Goal: Information Seeking & Learning: Check status

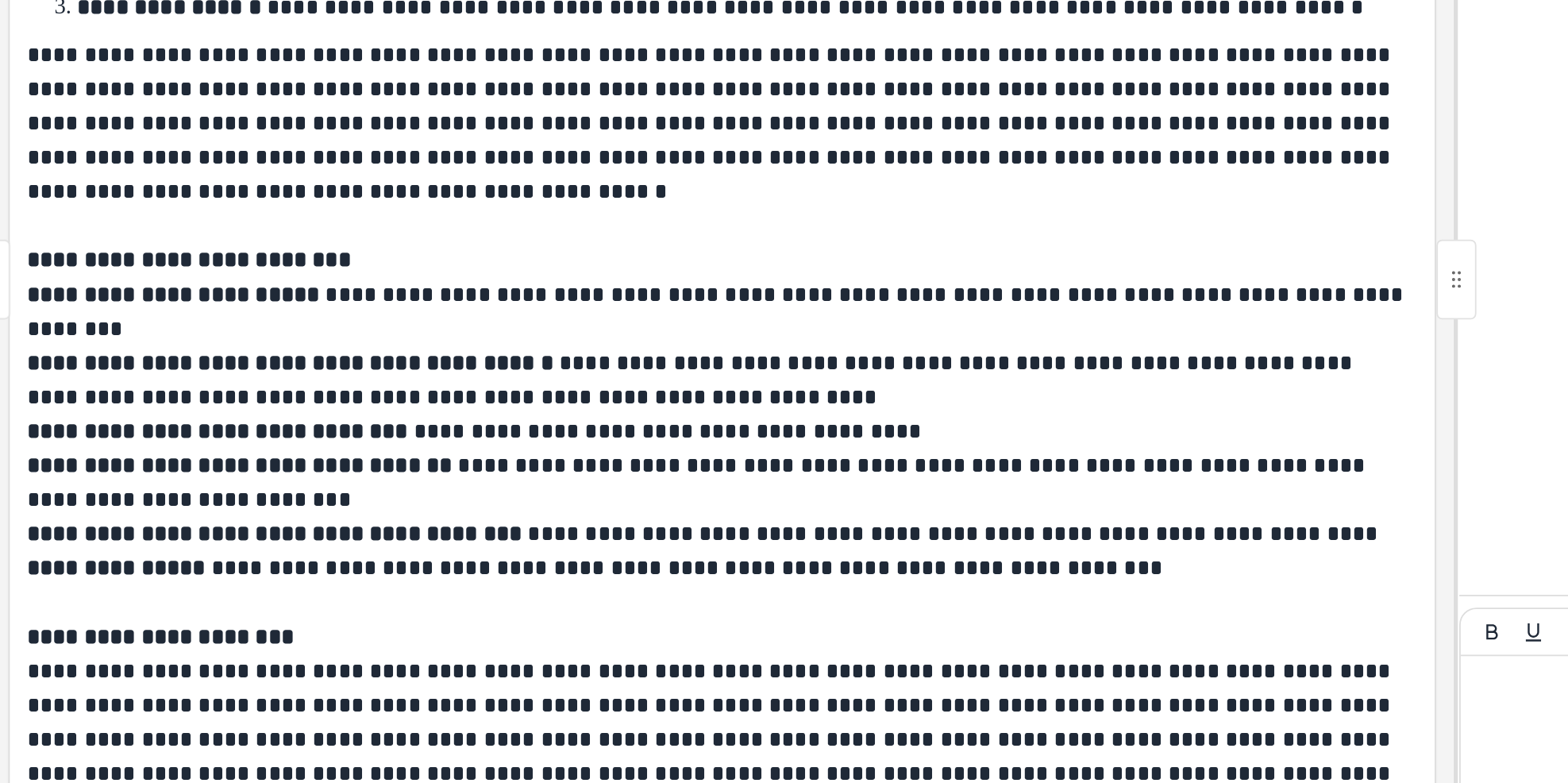
scroll to position [1070, 0]
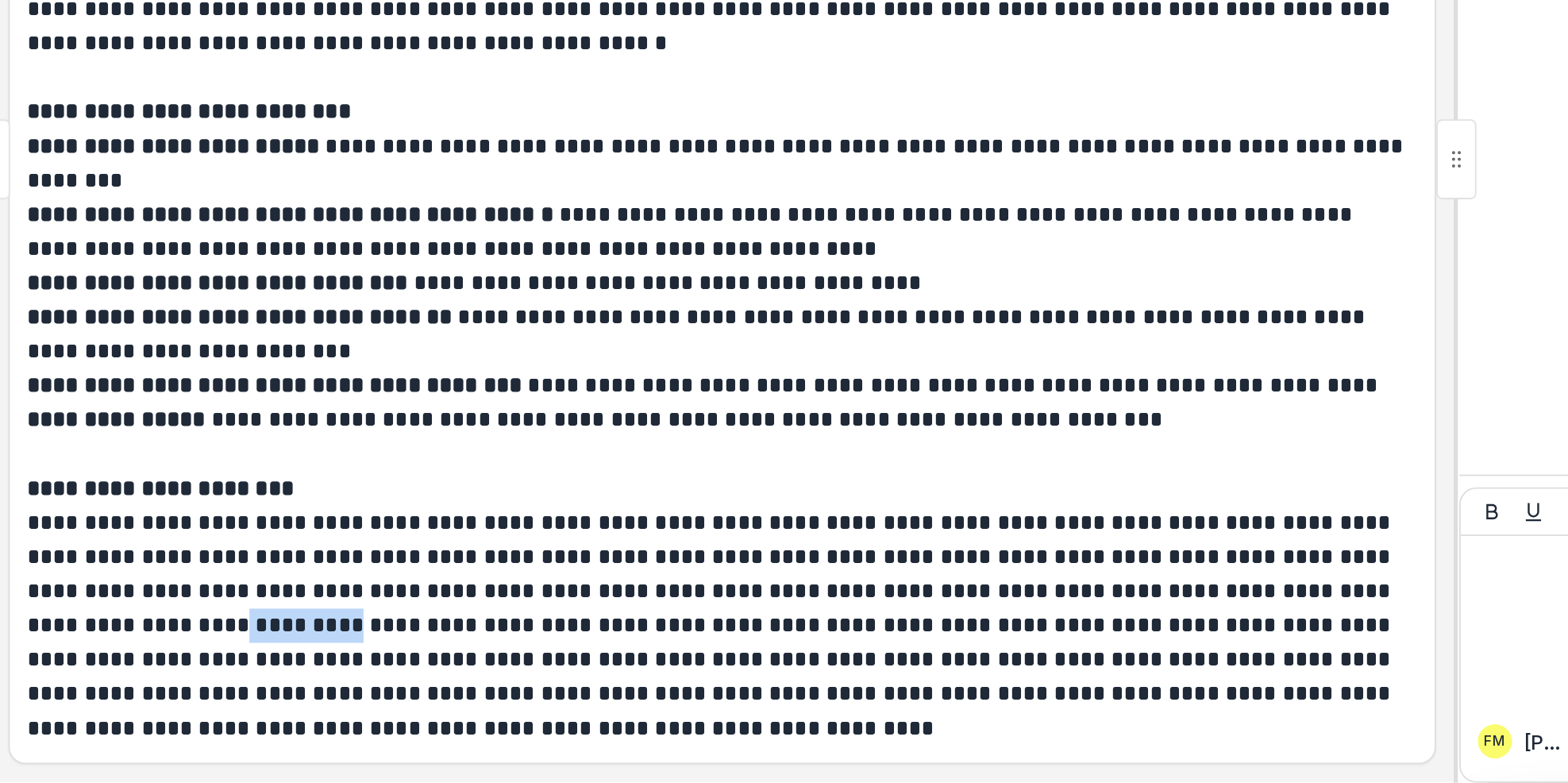
click at [1207, 582] on p "**********" at bounding box center [881, 581] width 770 height 19
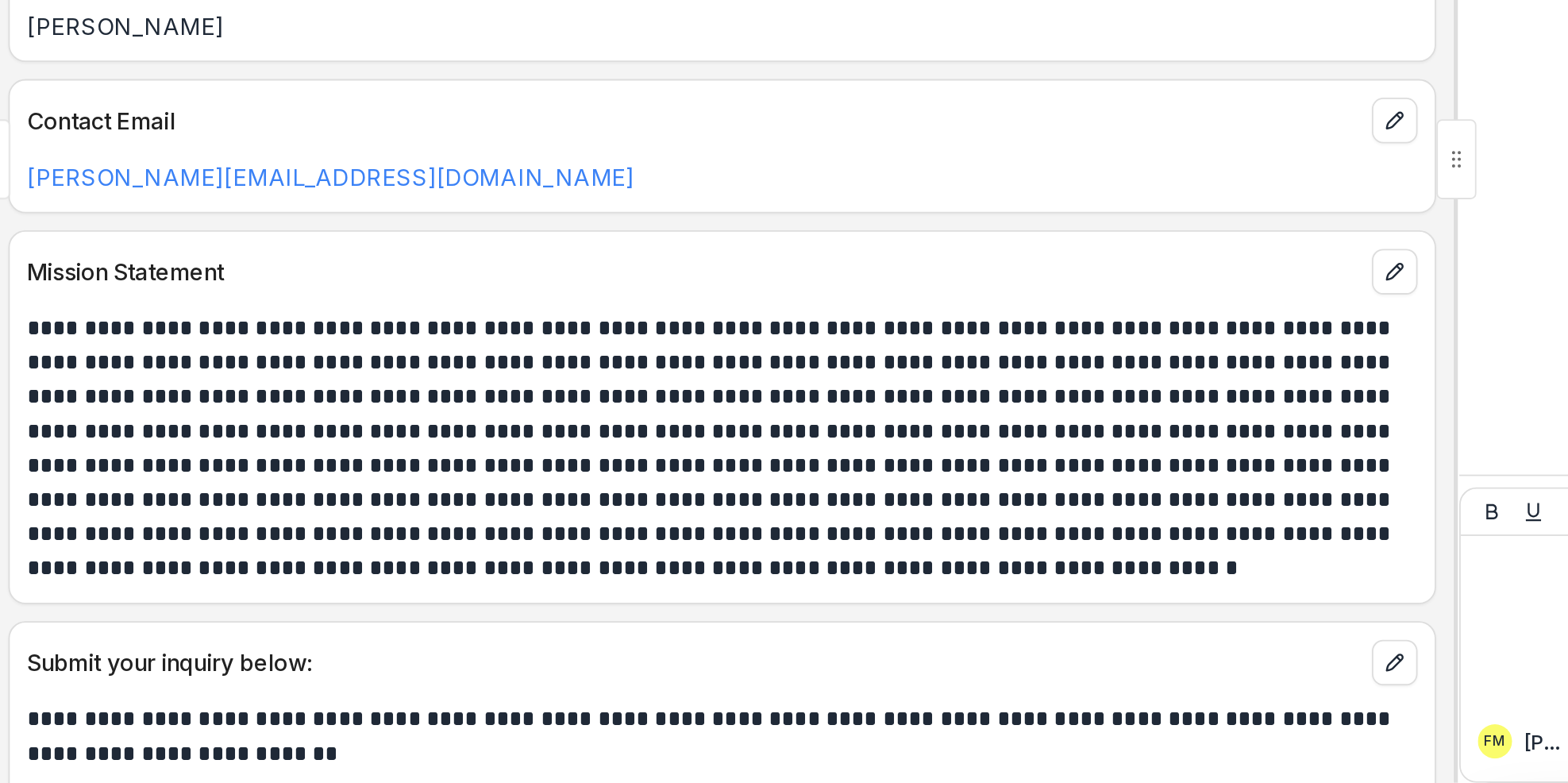
scroll to position [0, 0]
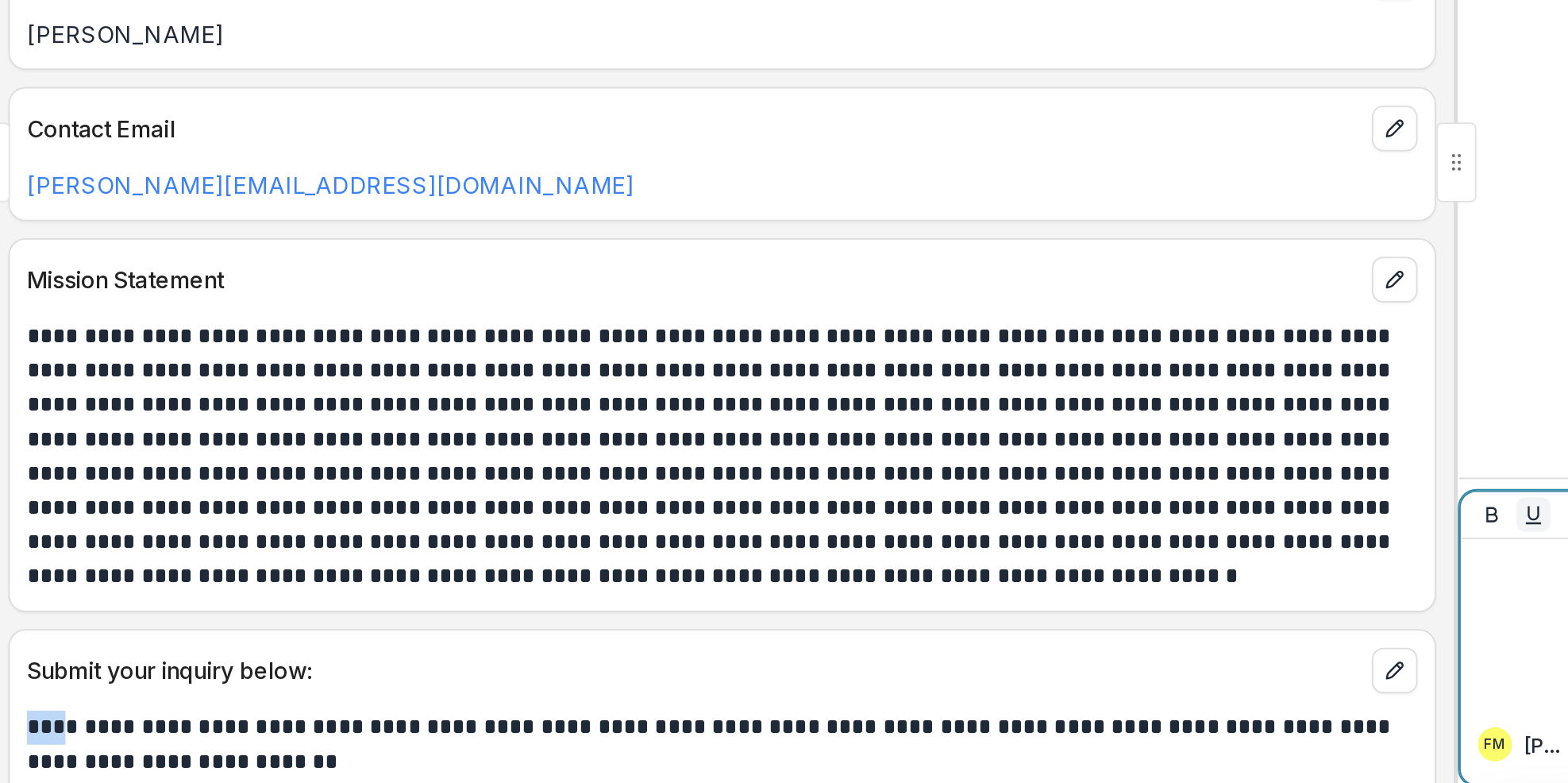
click at [1339, 623] on button "Underline" at bounding box center [1334, 632] width 19 height 19
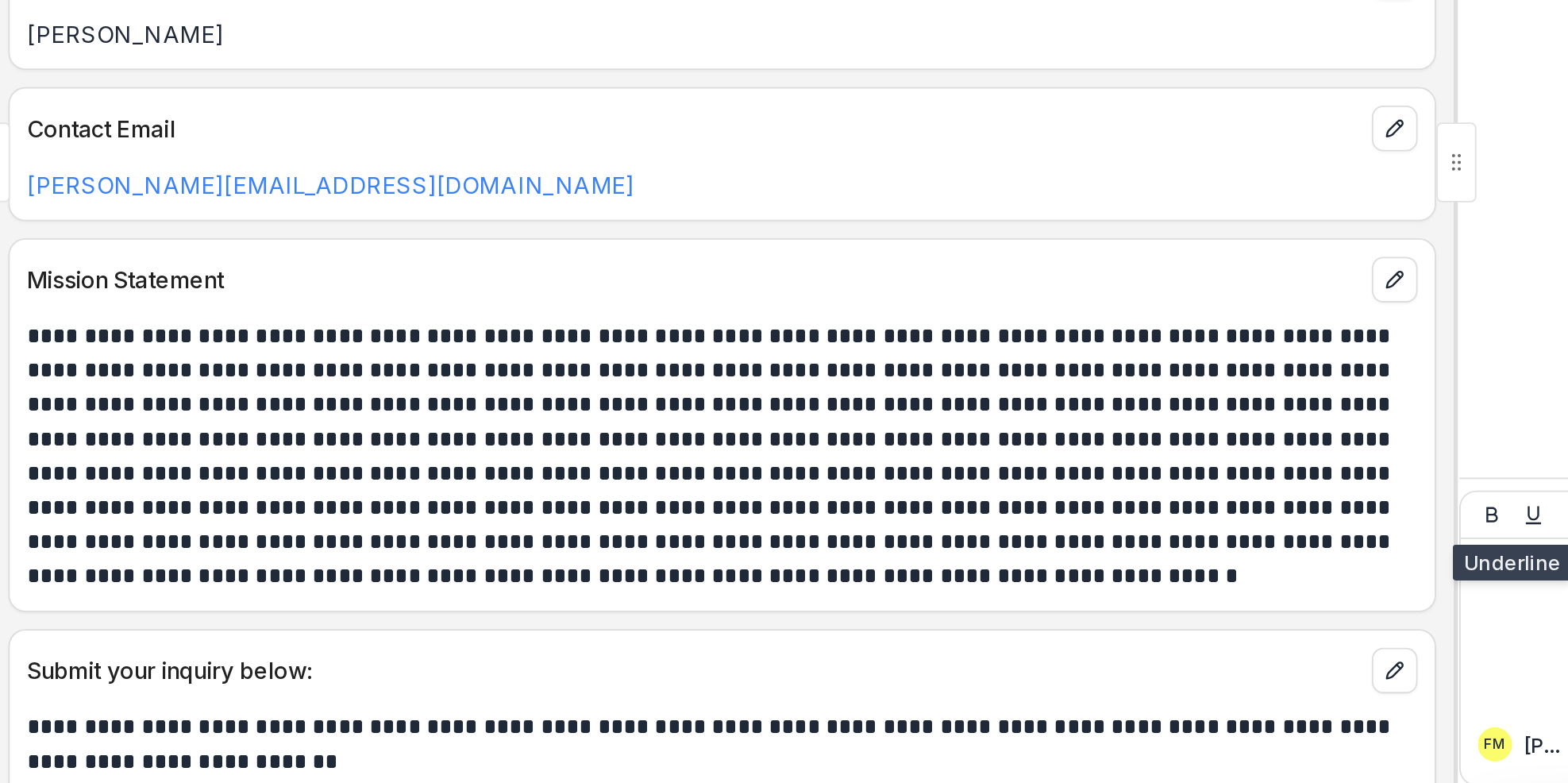
click at [1258, 693] on div "**********" at bounding box center [882, 454] width 813 height 656
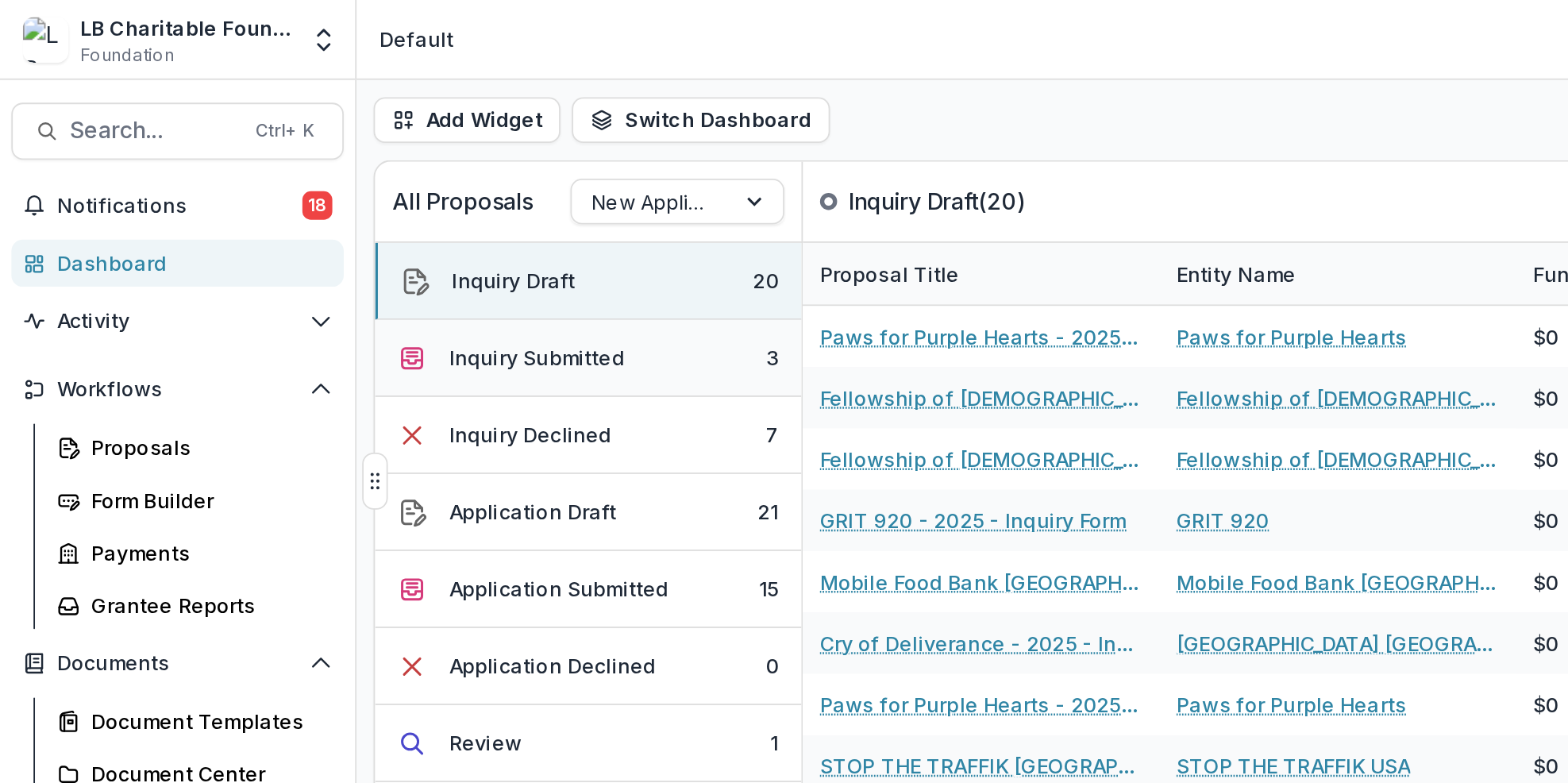
click at [418, 199] on button "Inquiry Submitted 3" at bounding box center [328, 199] width 238 height 43
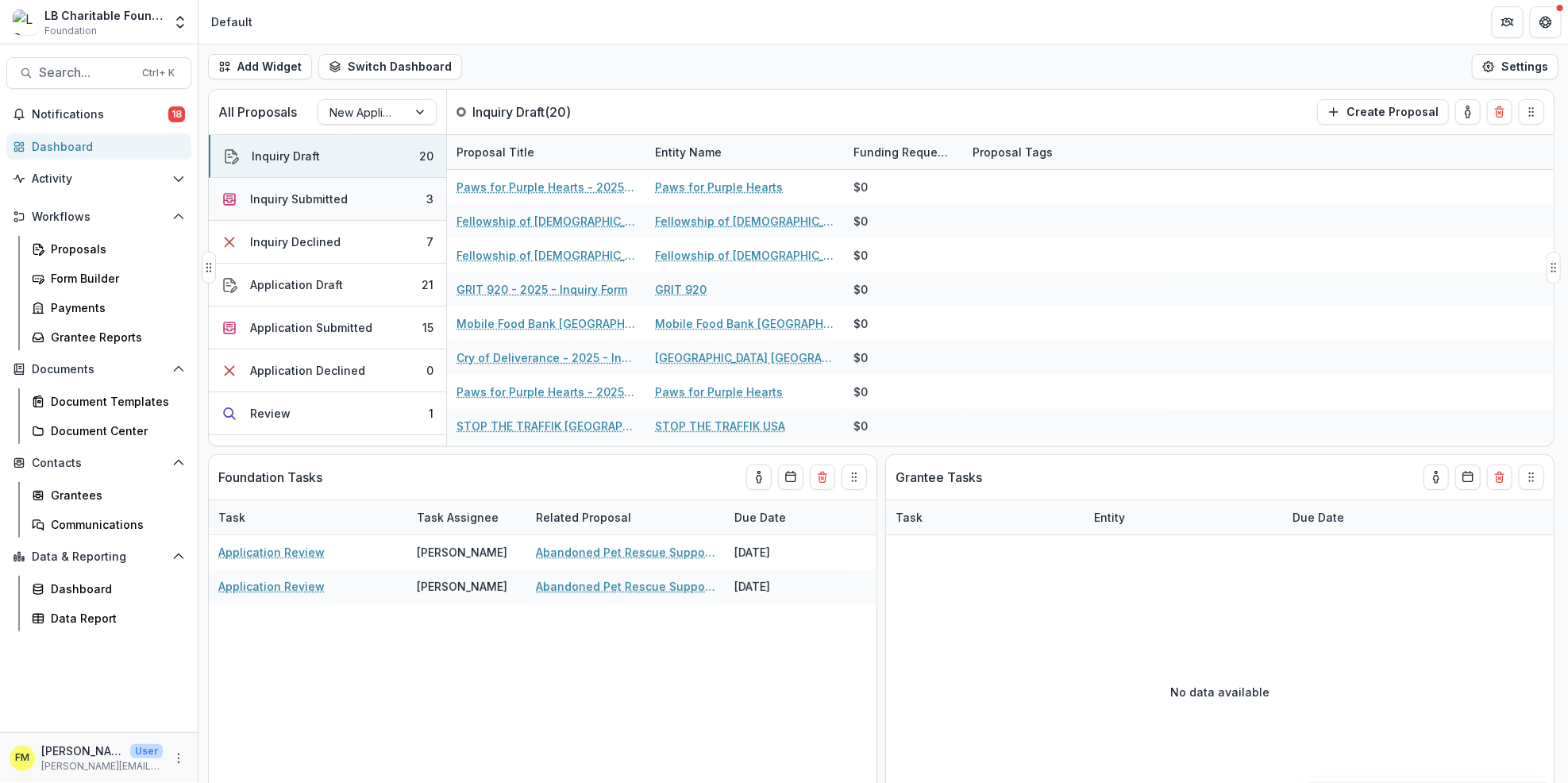
click at [404, 208] on button "Inquiry Submitted 3" at bounding box center [328, 199] width 238 height 43
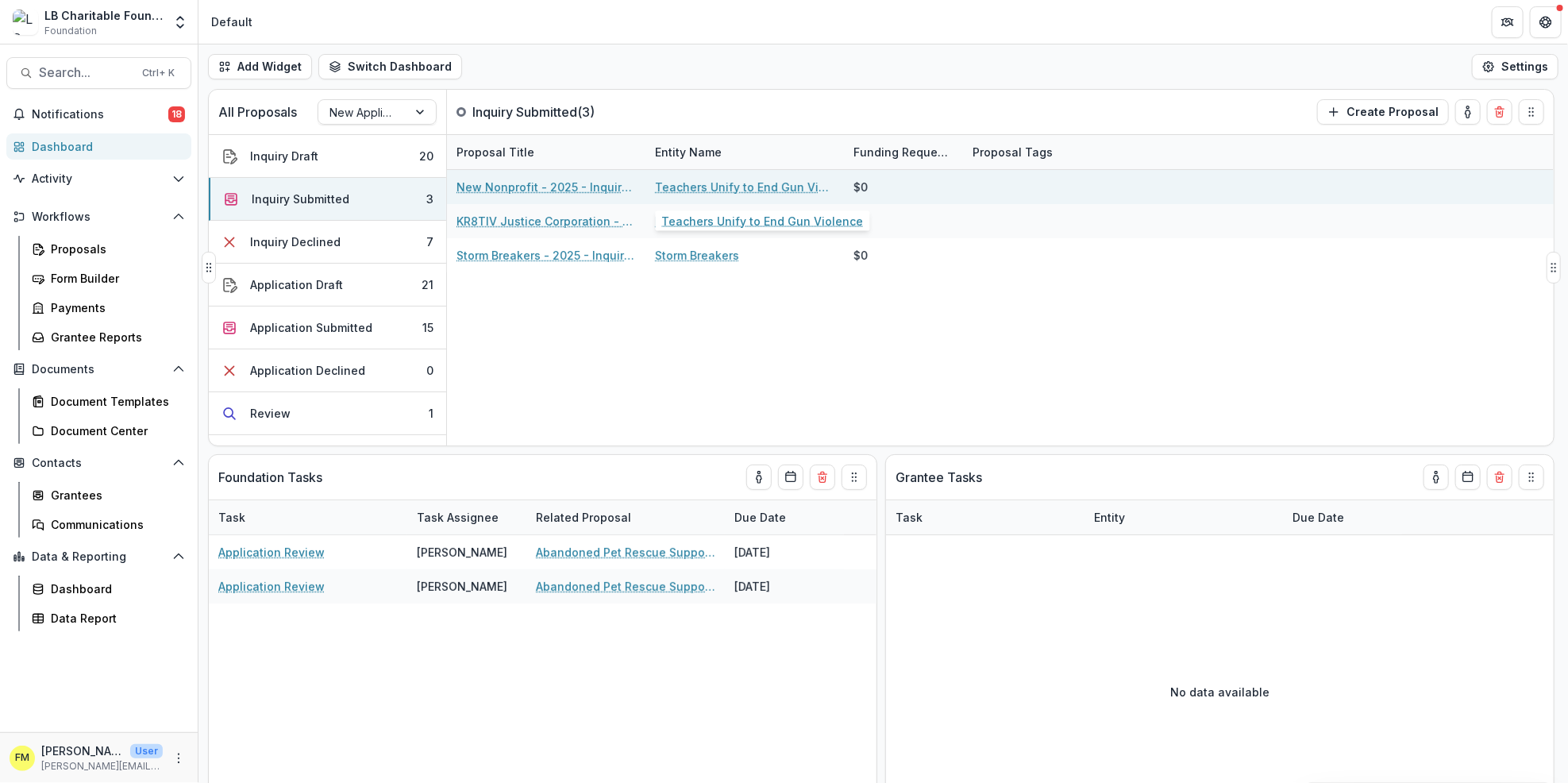
click at [703, 183] on link "Teachers Unify to End Gun Violence" at bounding box center [744, 187] width 179 height 17
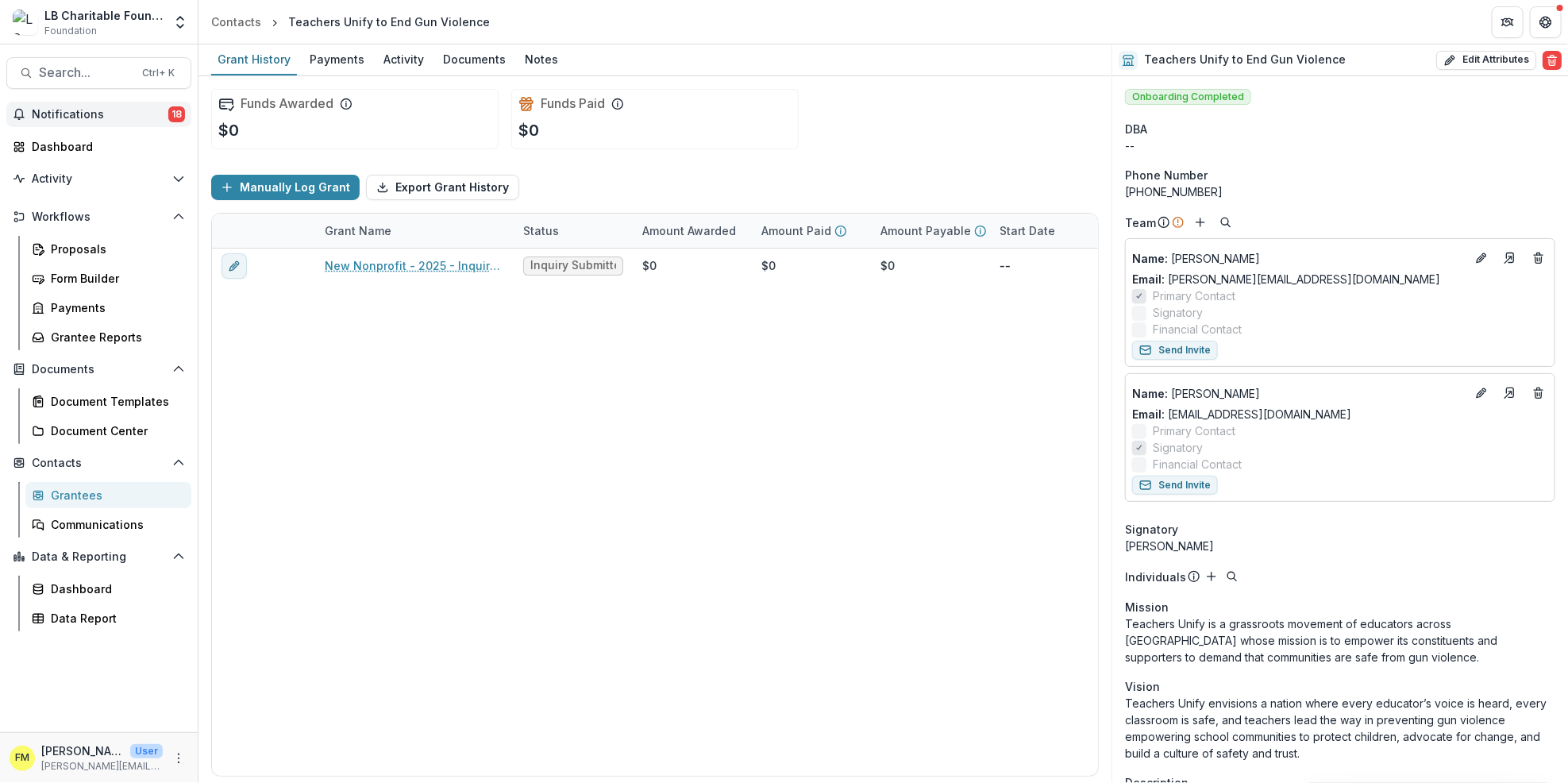
click at [73, 109] on span "Notifications" at bounding box center [100, 115] width 136 height 13
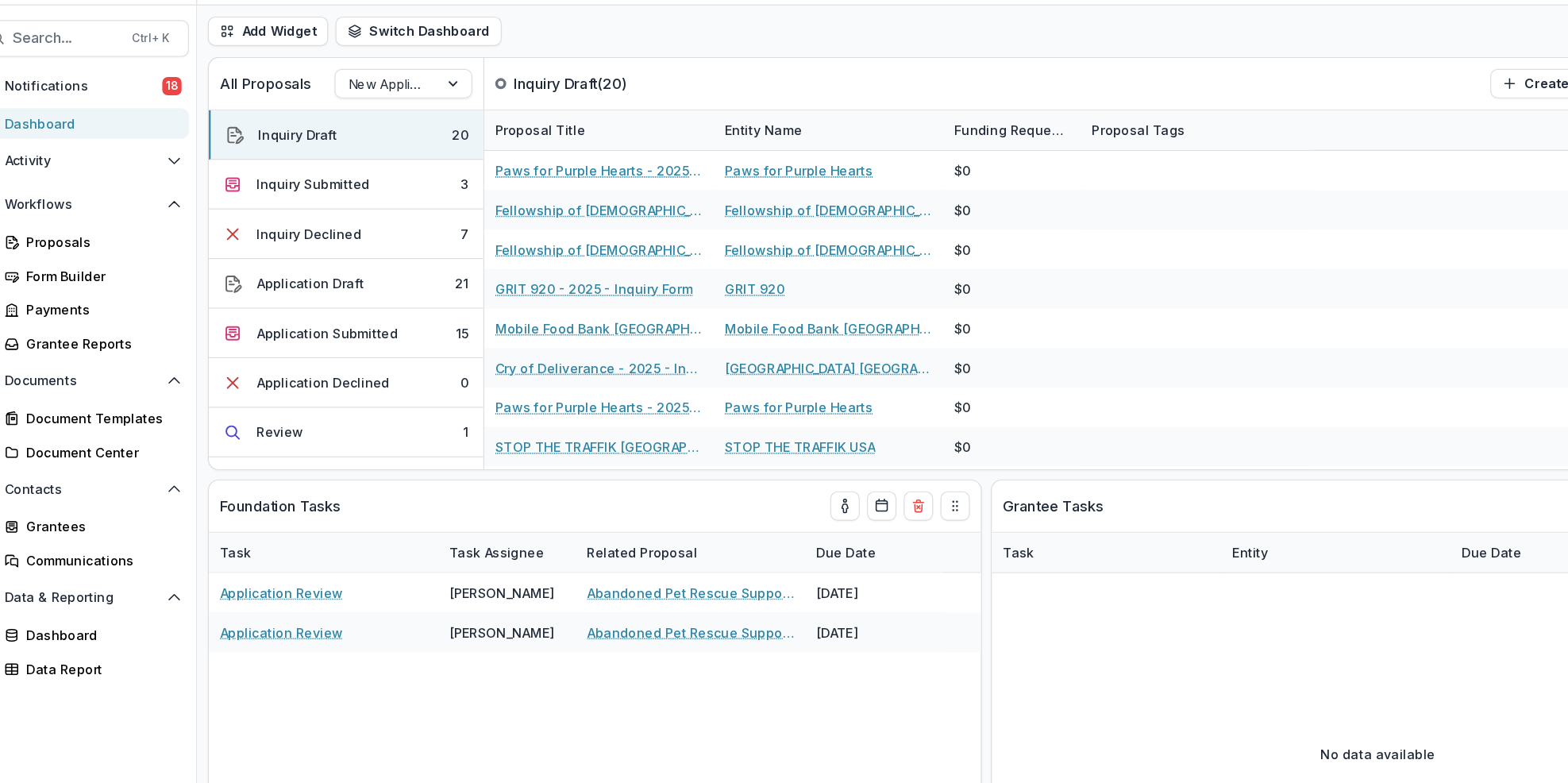
click at [134, 148] on div "Dashboard" at bounding box center [105, 147] width 147 height 17
click at [362, 208] on button "Inquiry Submitted 3" at bounding box center [328, 199] width 238 height 43
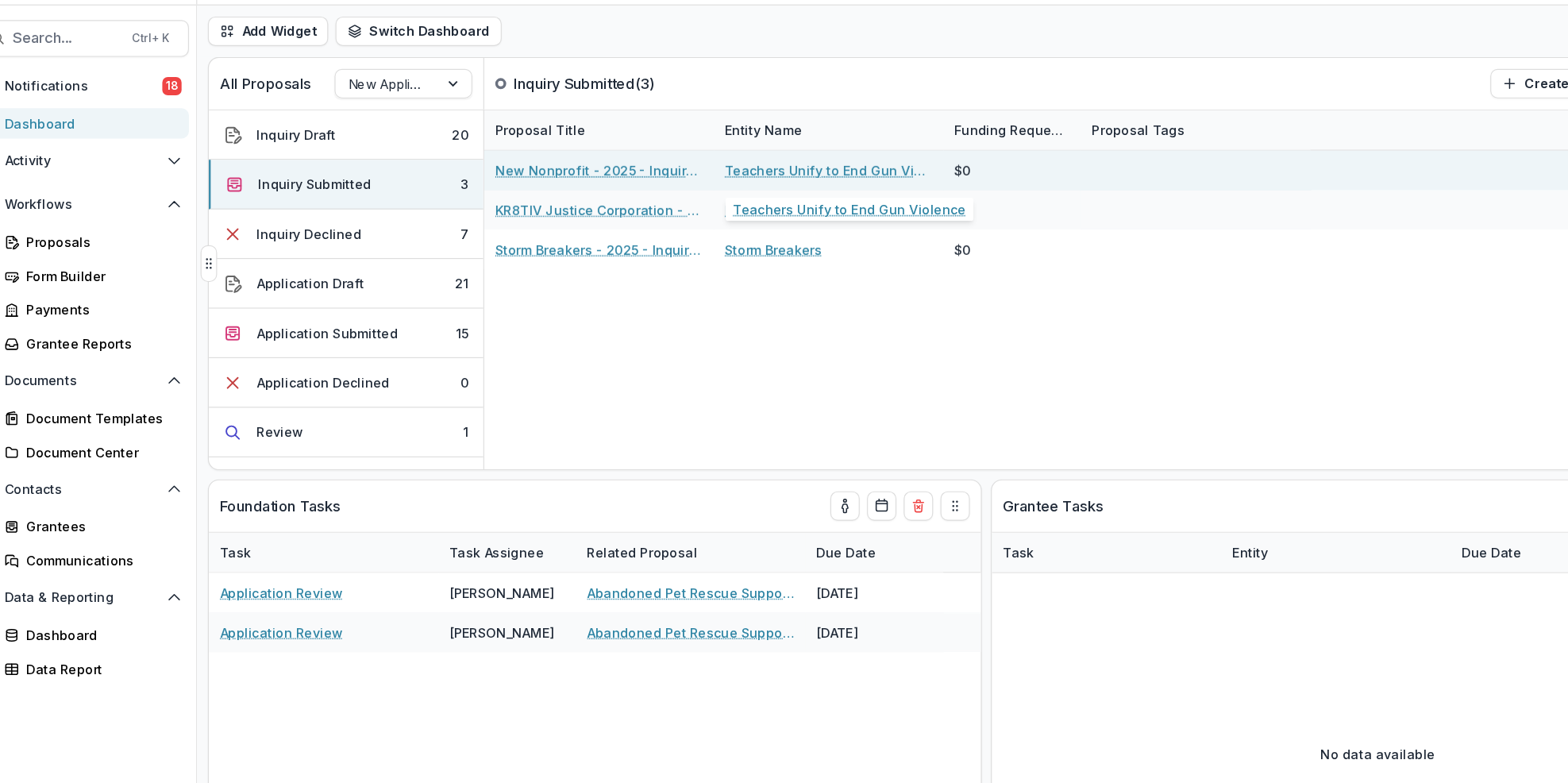
click at [686, 189] on link "Teachers Unify to End Gun Violence" at bounding box center [744, 187] width 179 height 17
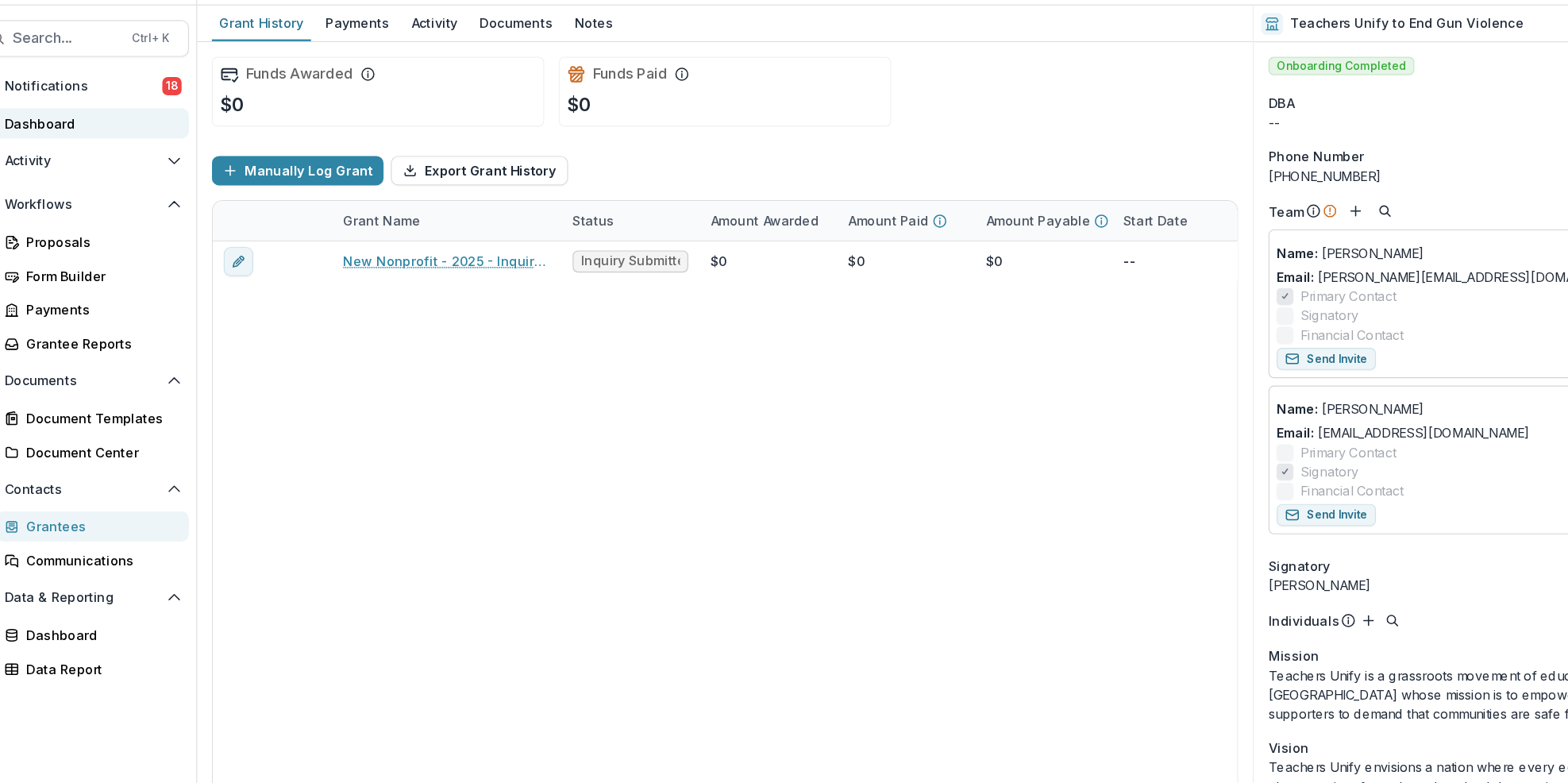
click at [110, 150] on div "Dashboard" at bounding box center [105, 147] width 147 height 17
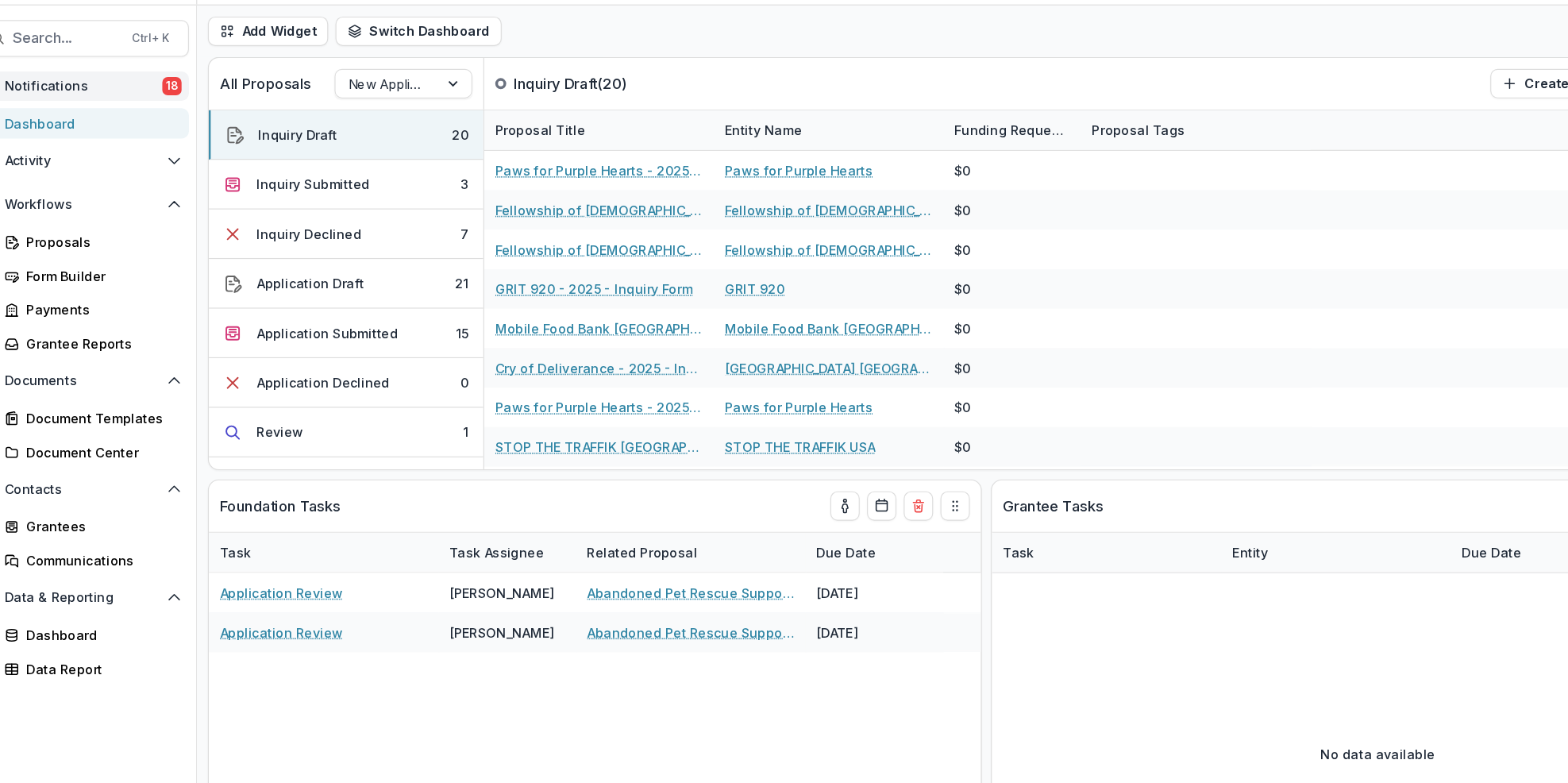
click at [106, 109] on span "Notifications" at bounding box center [100, 115] width 136 height 13
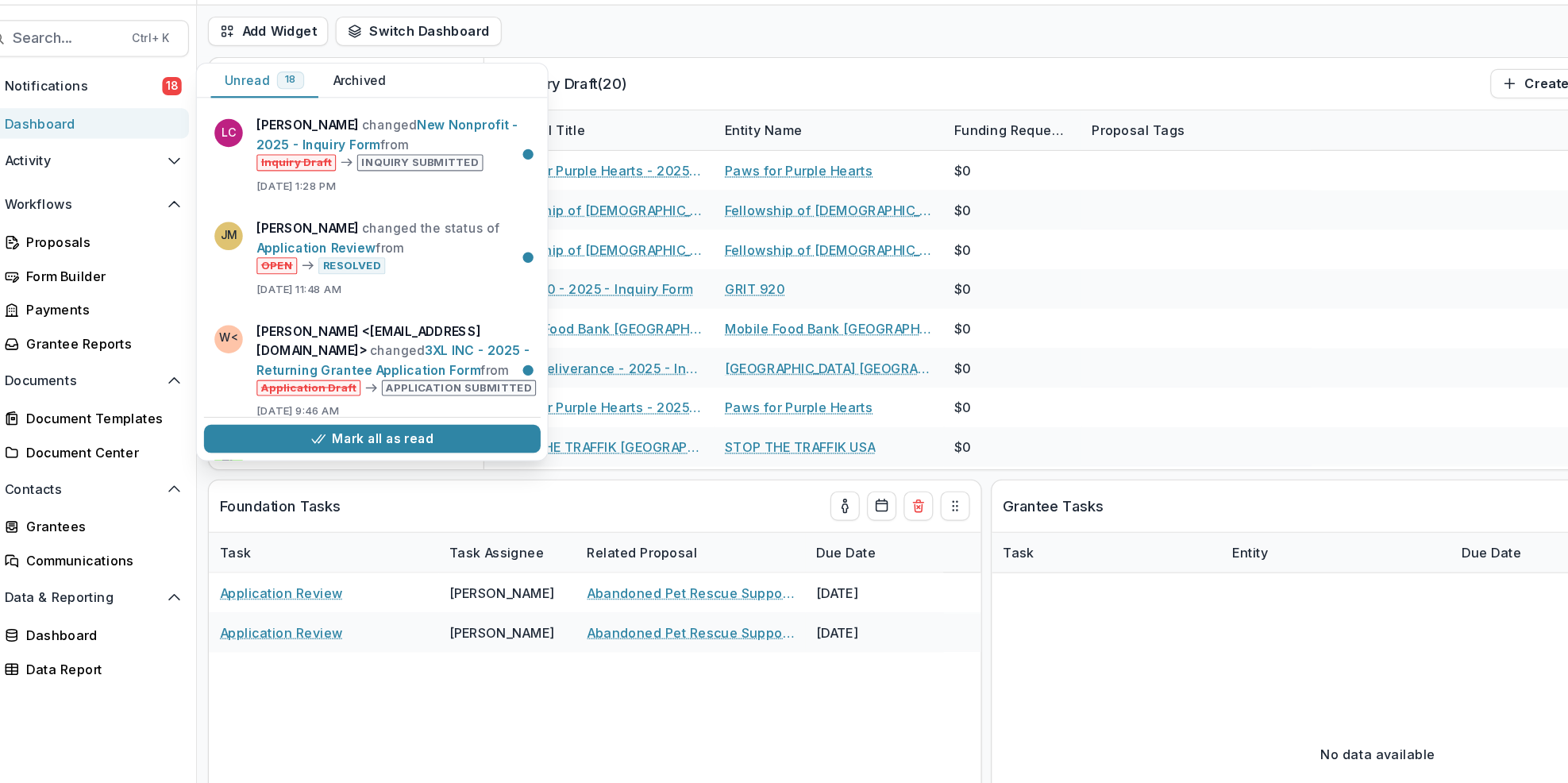
click at [1340, 58] on div "Add Widget Switch Dashboard Default New Dashboard Settings" at bounding box center [883, 66] width 1369 height 44
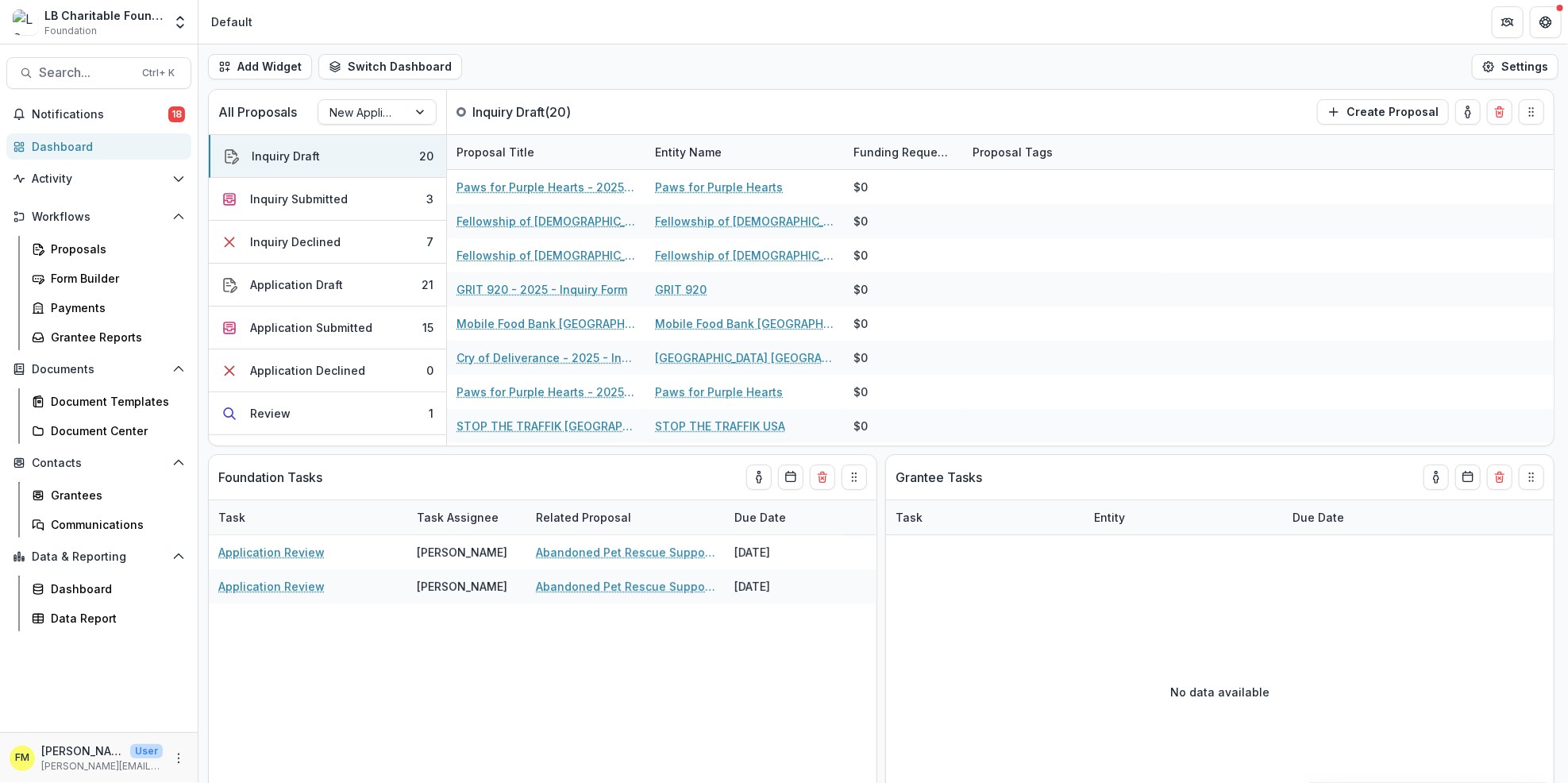
click at [143, 140] on div "Dashboard" at bounding box center [105, 147] width 147 height 17
click at [357, 194] on button "Inquiry Submitted 3" at bounding box center [328, 199] width 238 height 43
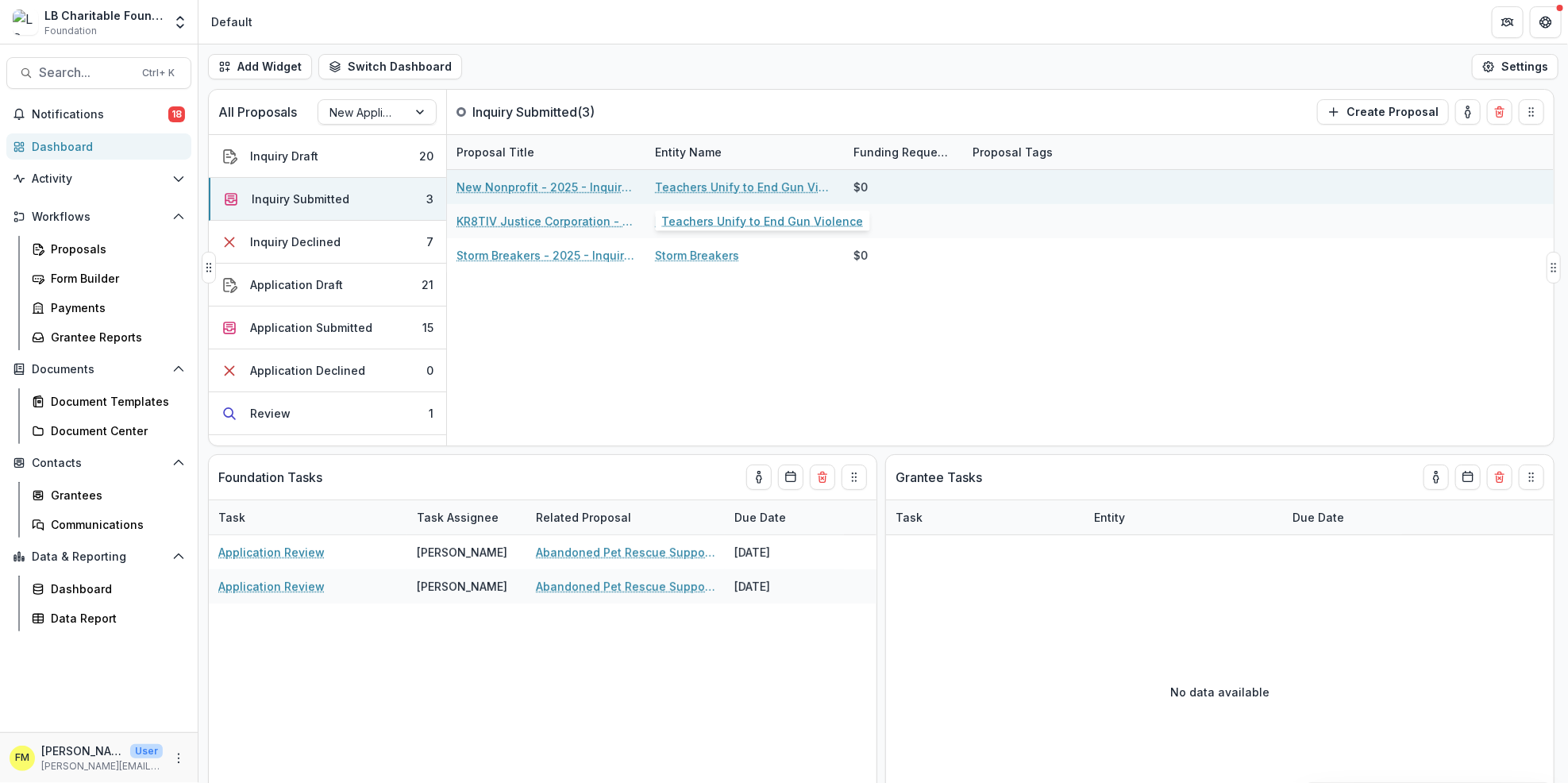
click at [661, 196] on div "Teachers Unify to End Gun Violence" at bounding box center [744, 187] width 179 height 34
click at [666, 191] on link "Teachers Unify to End Gun Violence" at bounding box center [744, 187] width 179 height 17
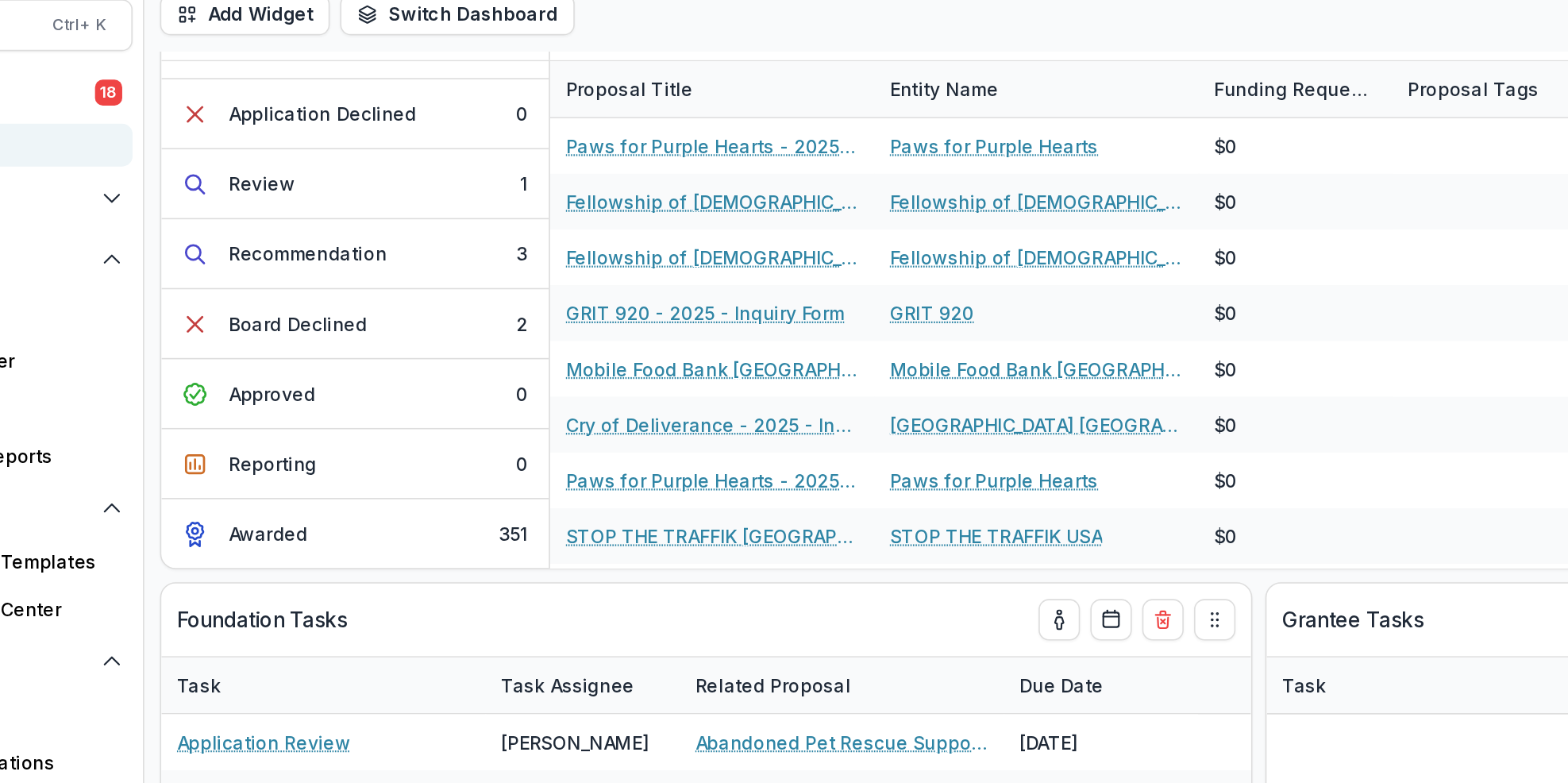
scroll to position [35, 0]
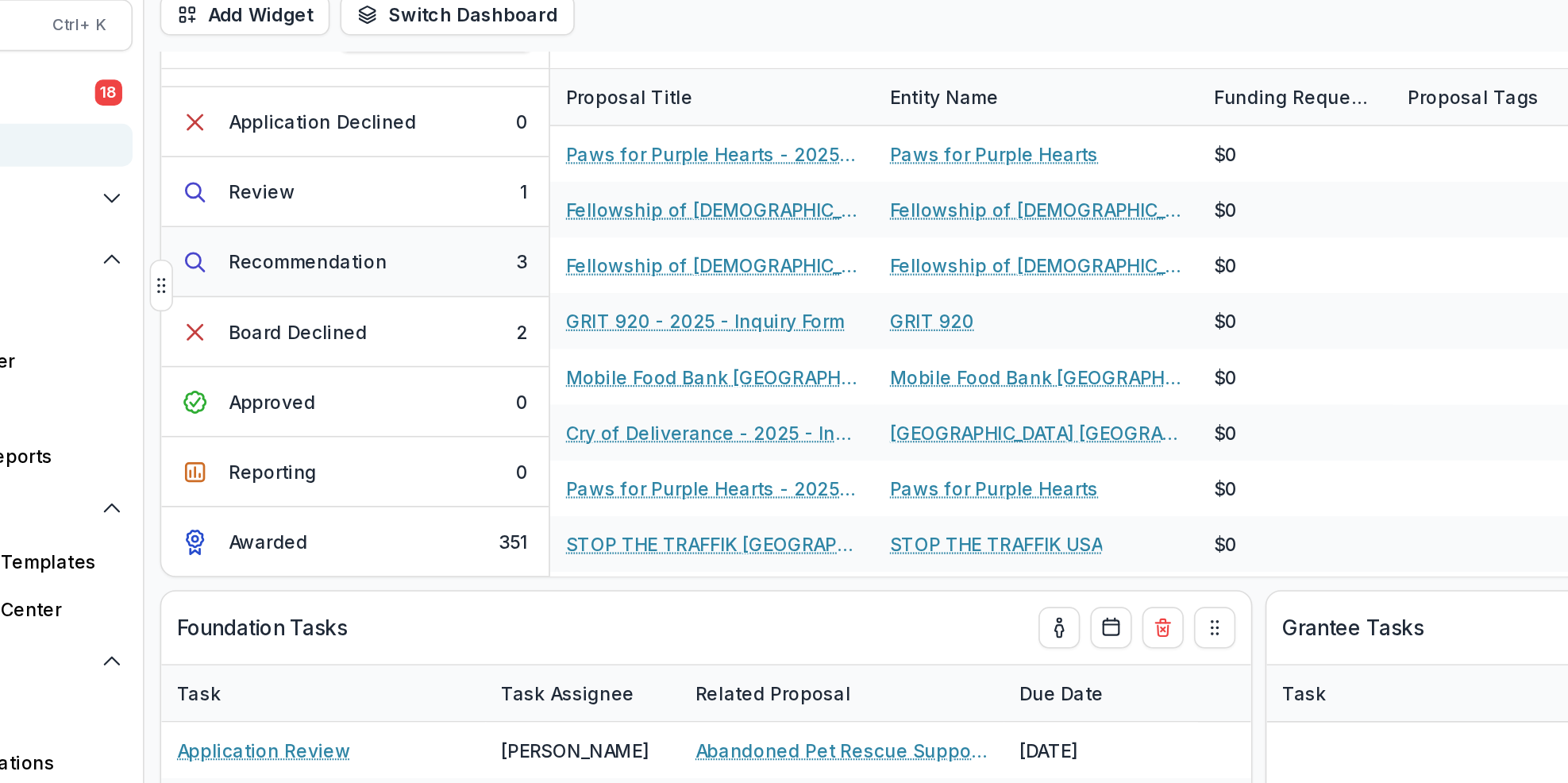
click at [426, 220] on div "3" at bounding box center [430, 218] width 8 height 17
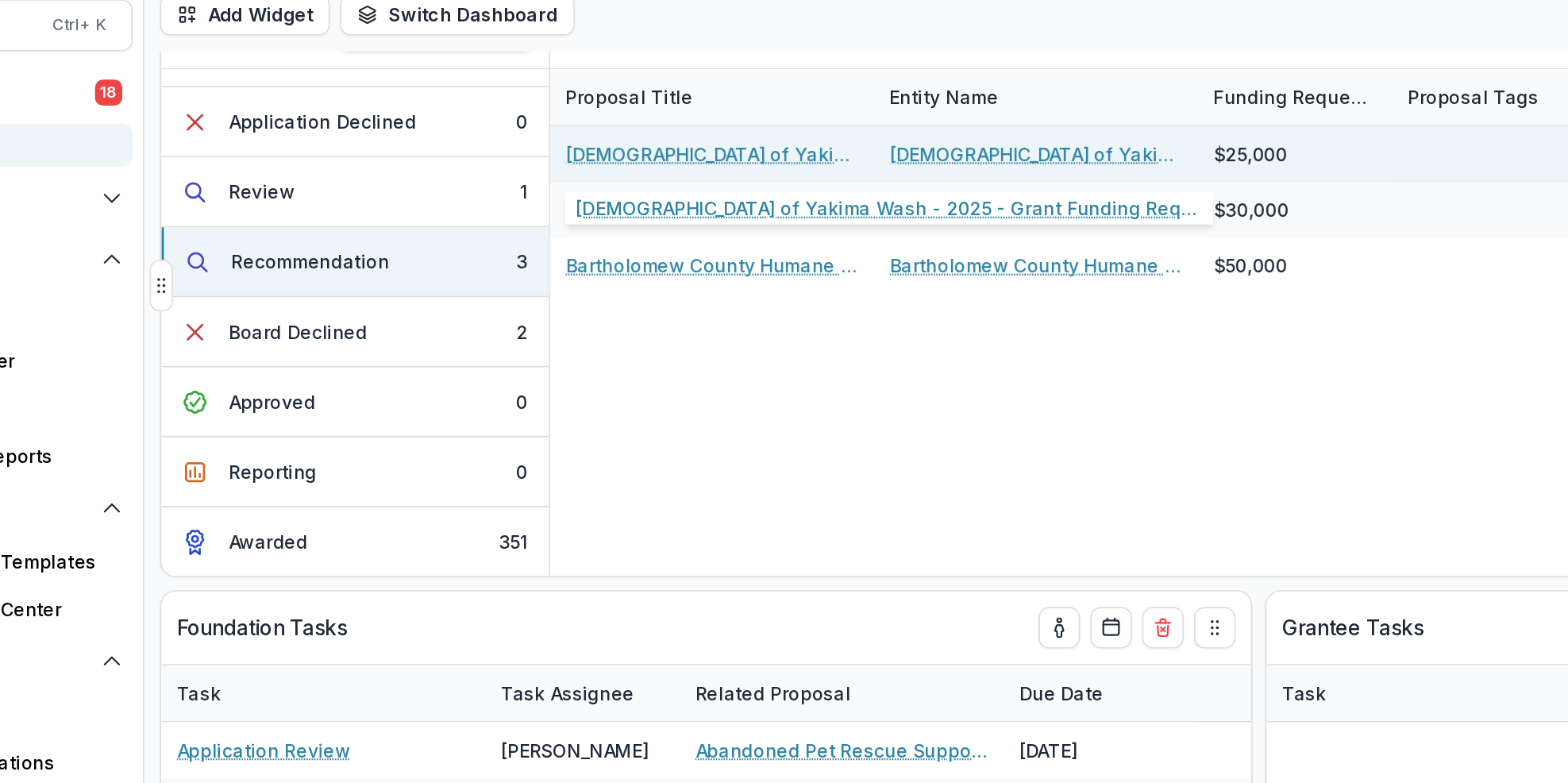
click at [556, 148] on link "Union Gospel Mission of Yakima Wash - 2025 - Grant Funding Request Requirements…" at bounding box center [545, 152] width 179 height 17
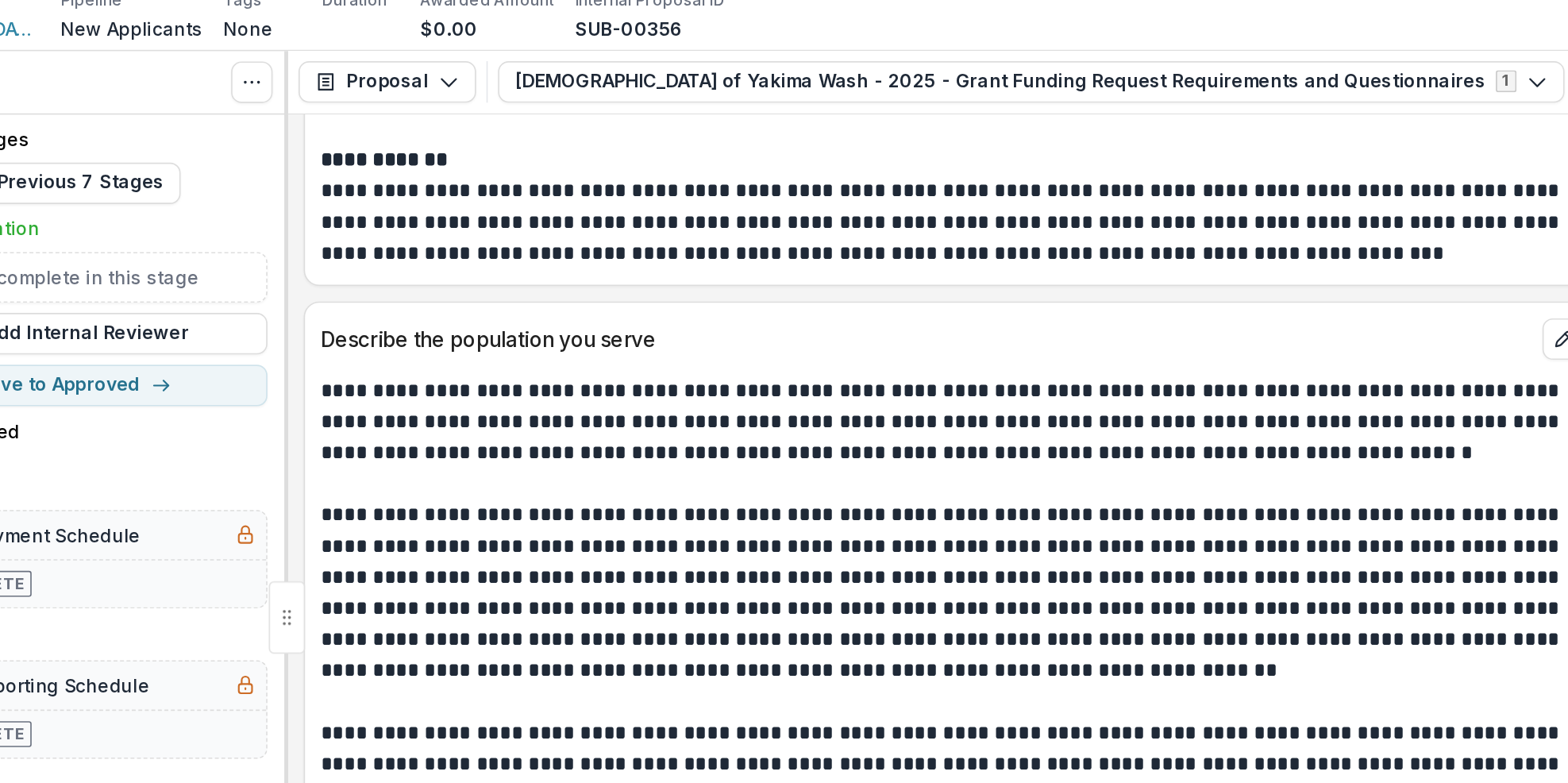
scroll to position [1029, 0]
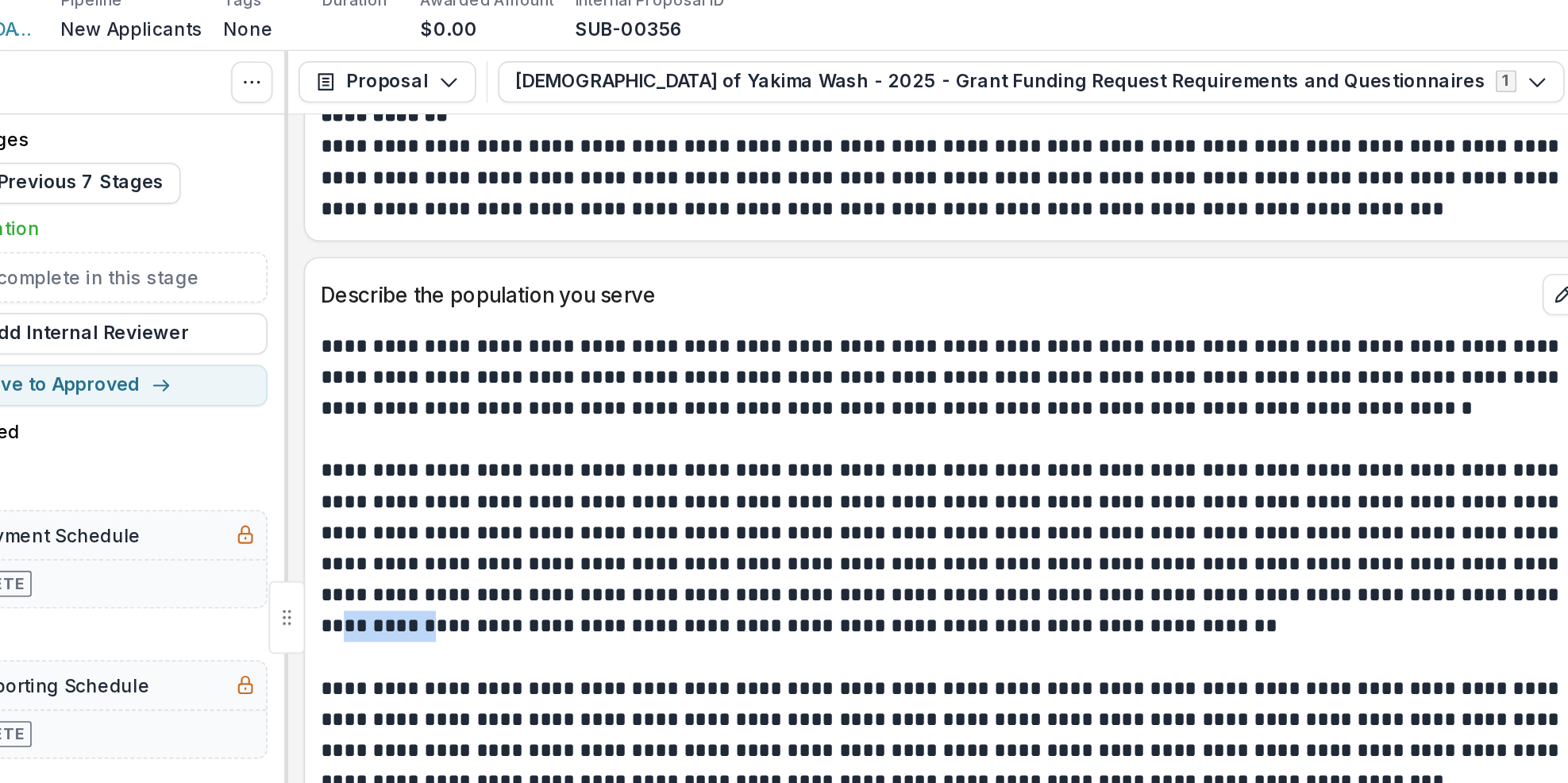
click at [1175, 463] on p at bounding box center [882, 460] width 774 height 19
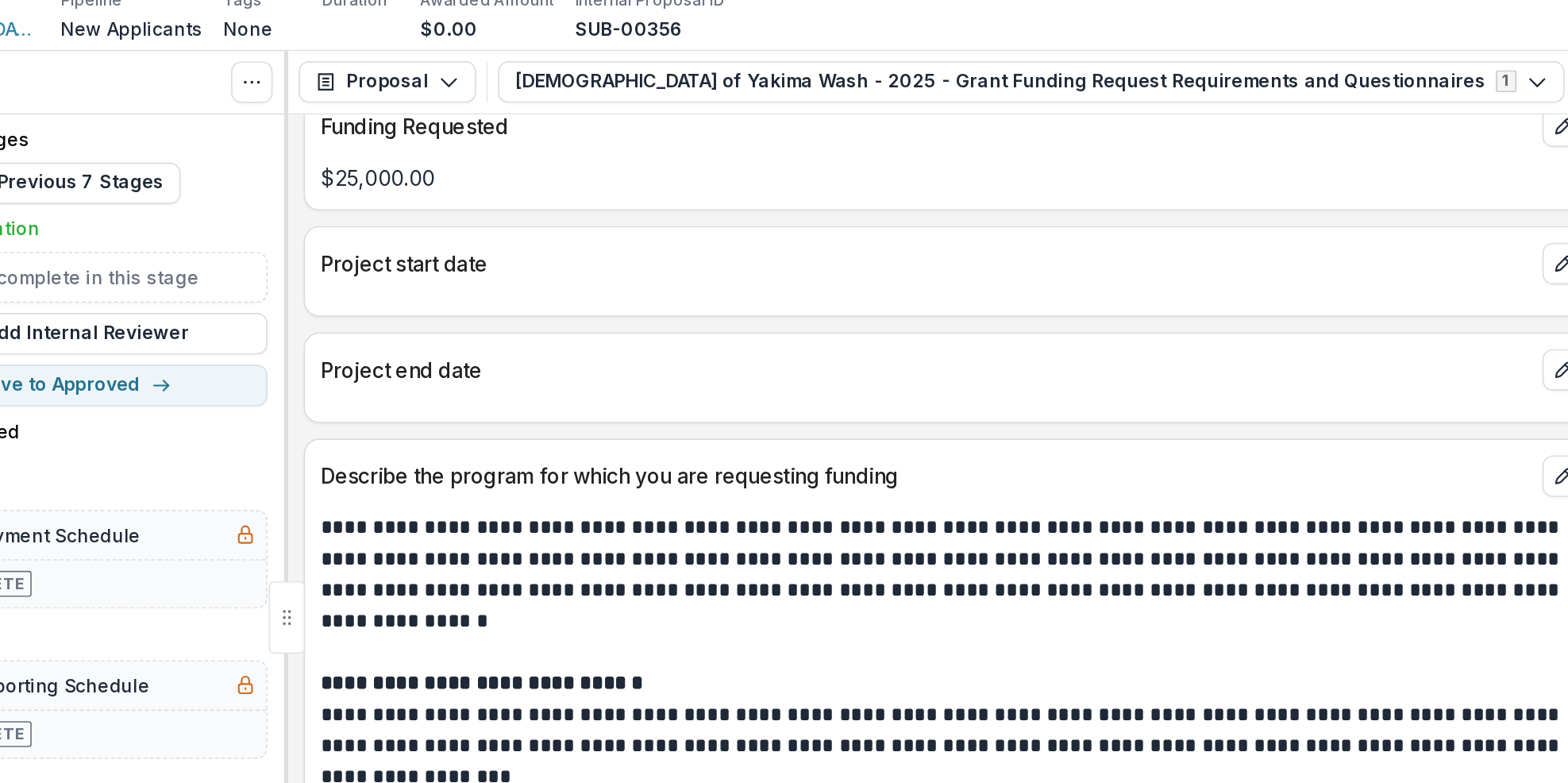
scroll to position [2210, 0]
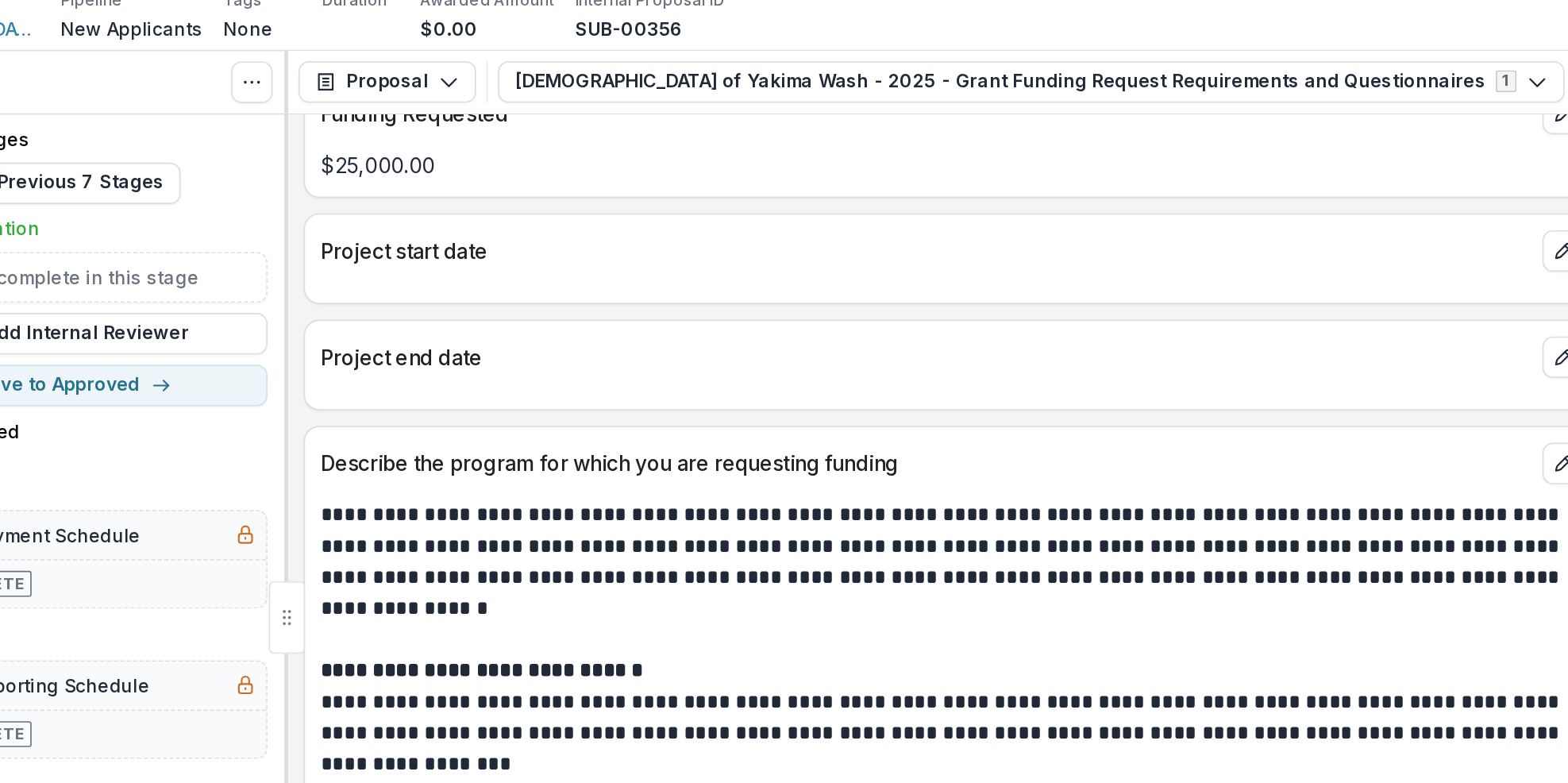
click at [1011, 351] on p "Describe the program for which you are requesting funding" at bounding box center [867, 341] width 742 height 19
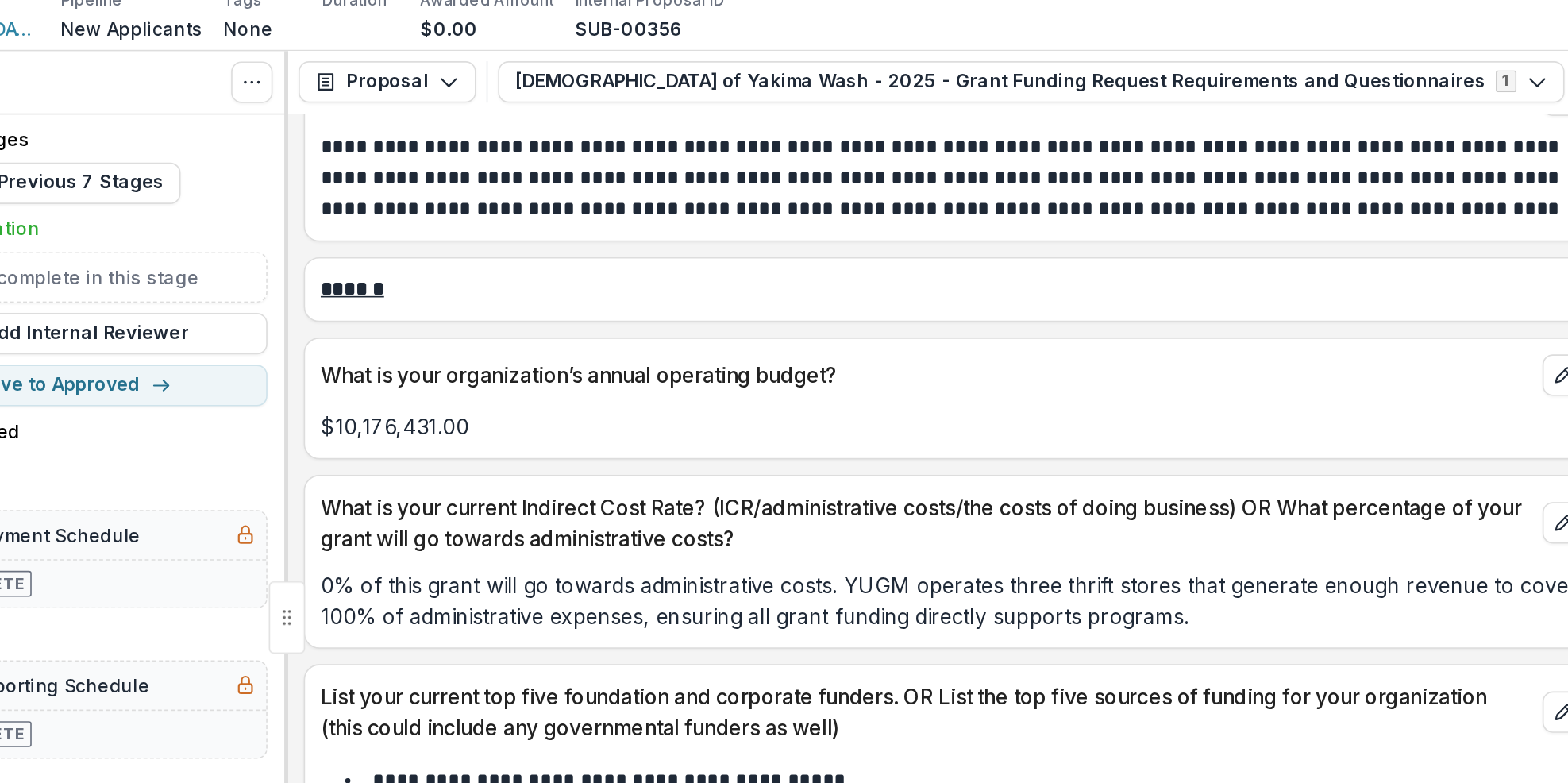
scroll to position [4537, 0]
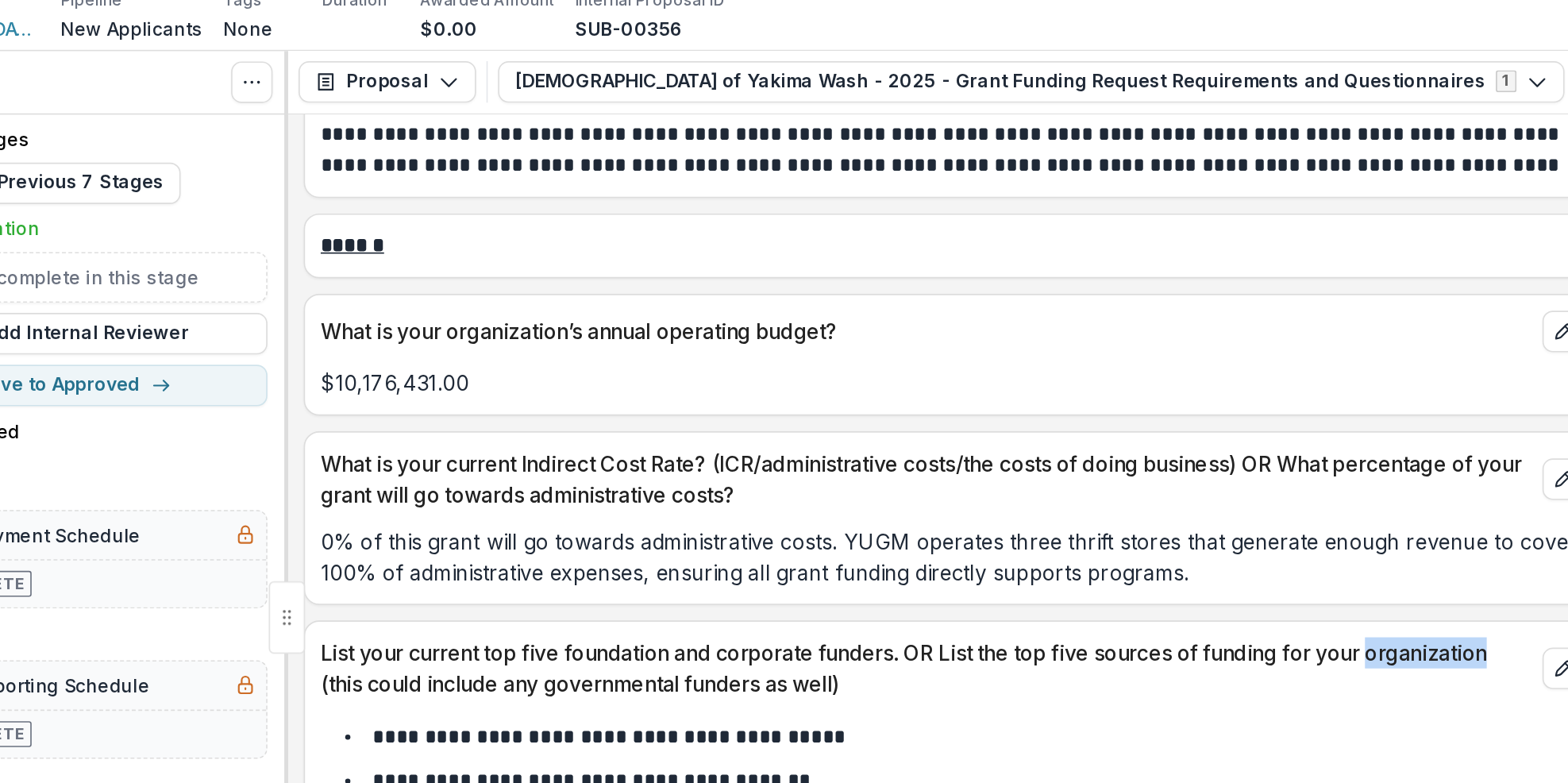
click at [1162, 509] on li "**********" at bounding box center [892, 509] width 755 height 21
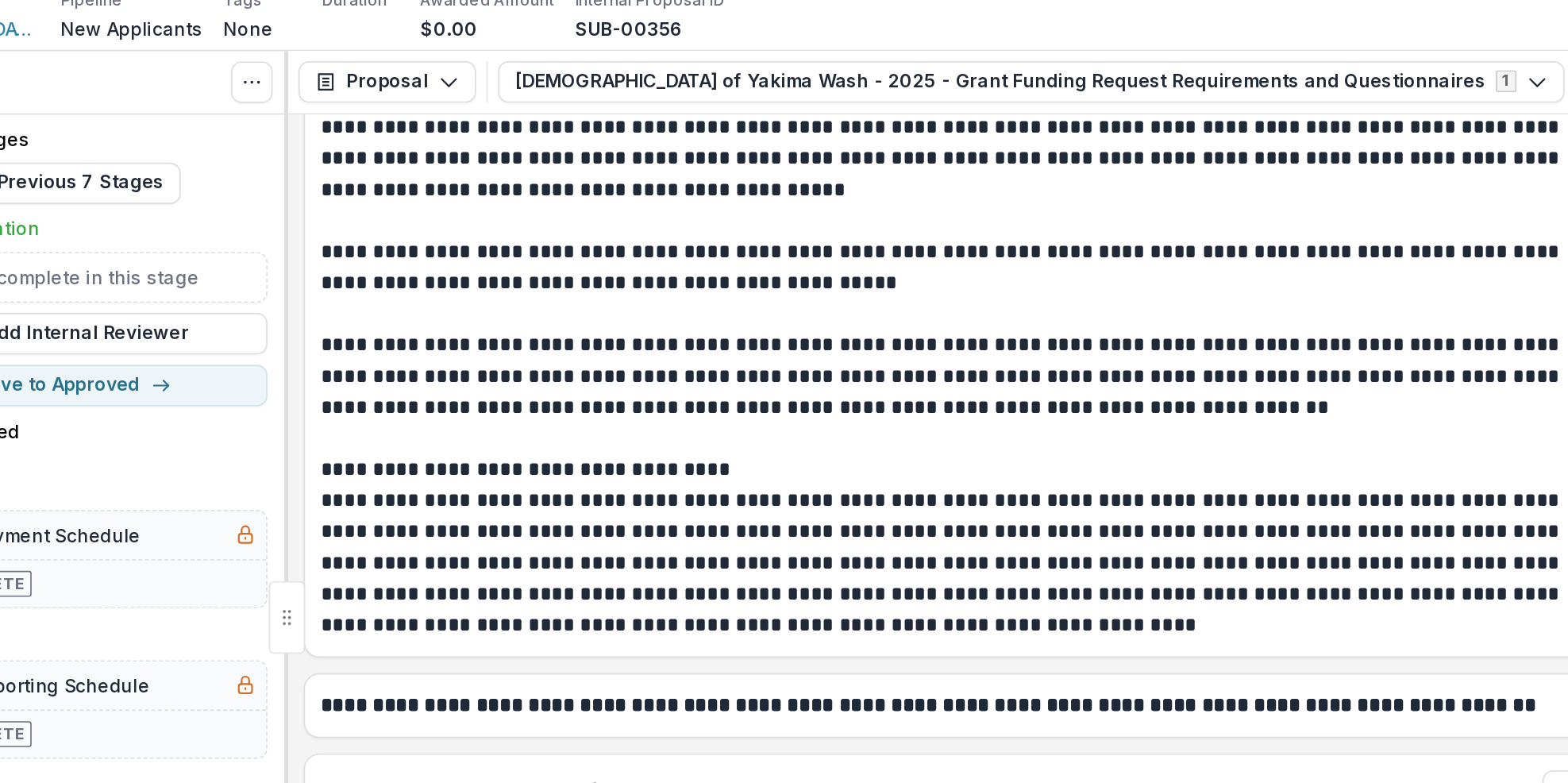
scroll to position [5368, 0]
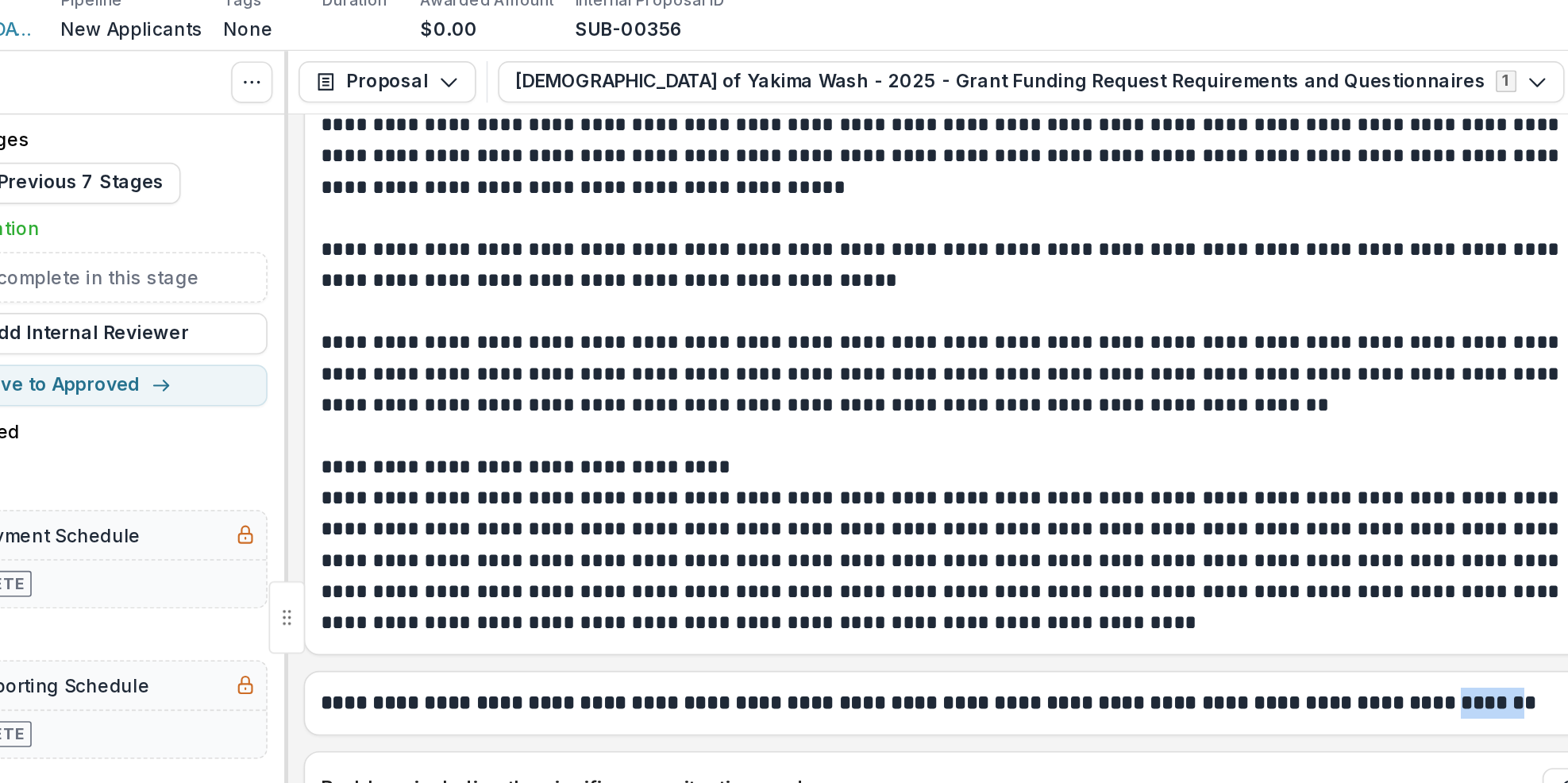
click at [1136, 433] on p "**********" at bounding box center [881, 391] width 770 height 115
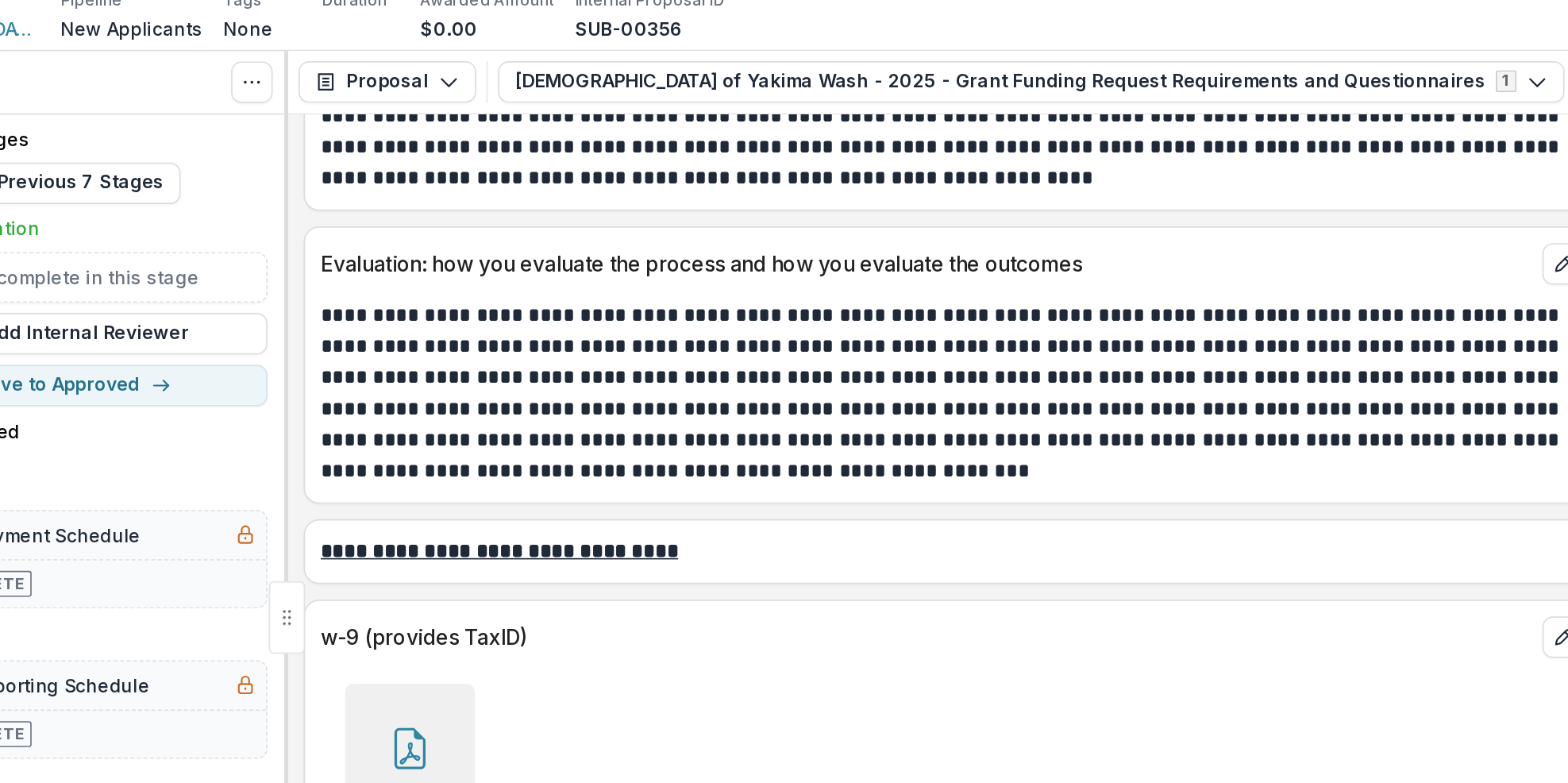
scroll to position [6288, 0]
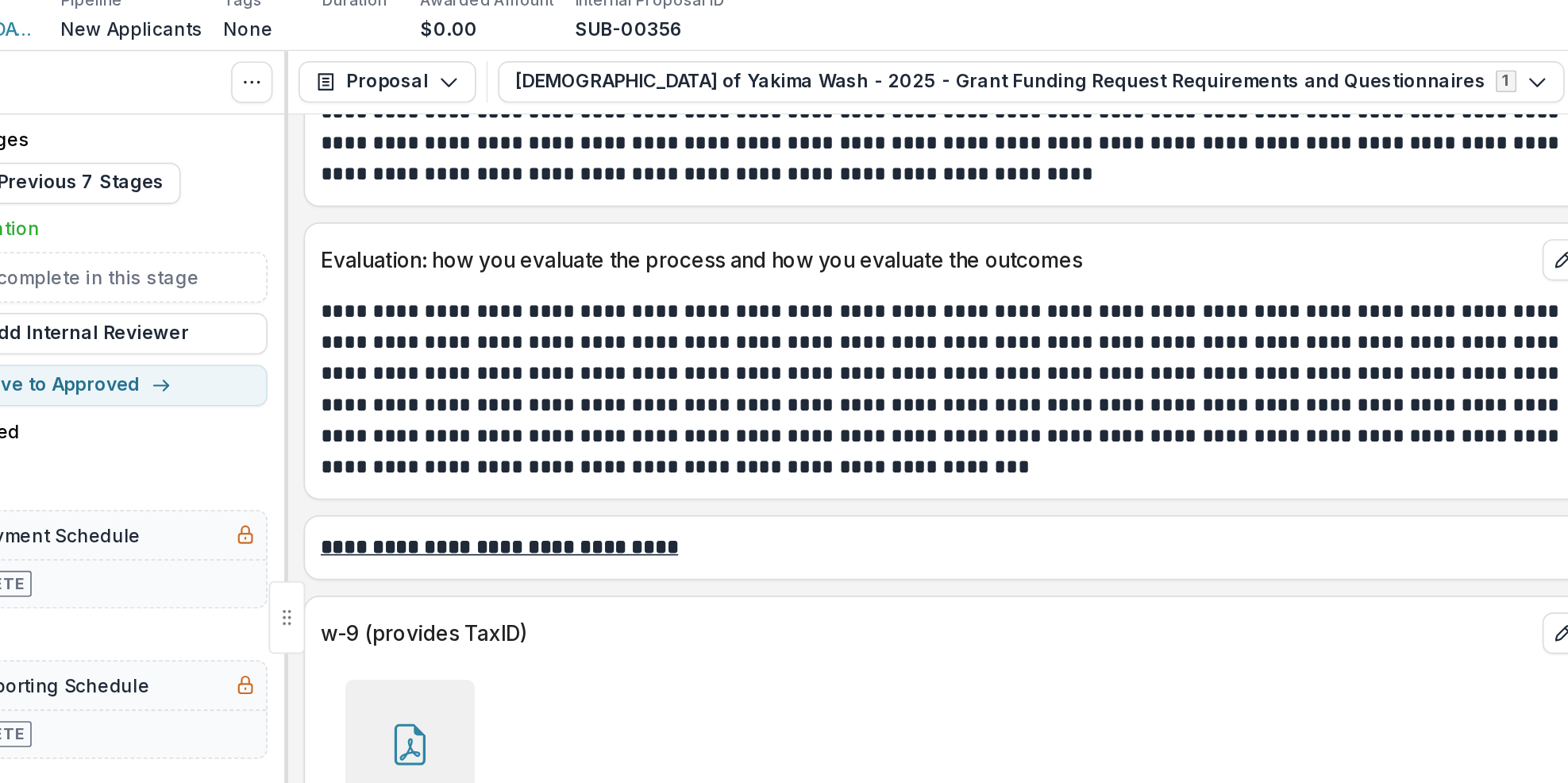
click at [1162, 496] on div "IRS - 2025 Form W-9-for YUGM-Signed.pdf Download" at bounding box center [882, 543] width 774 height 150
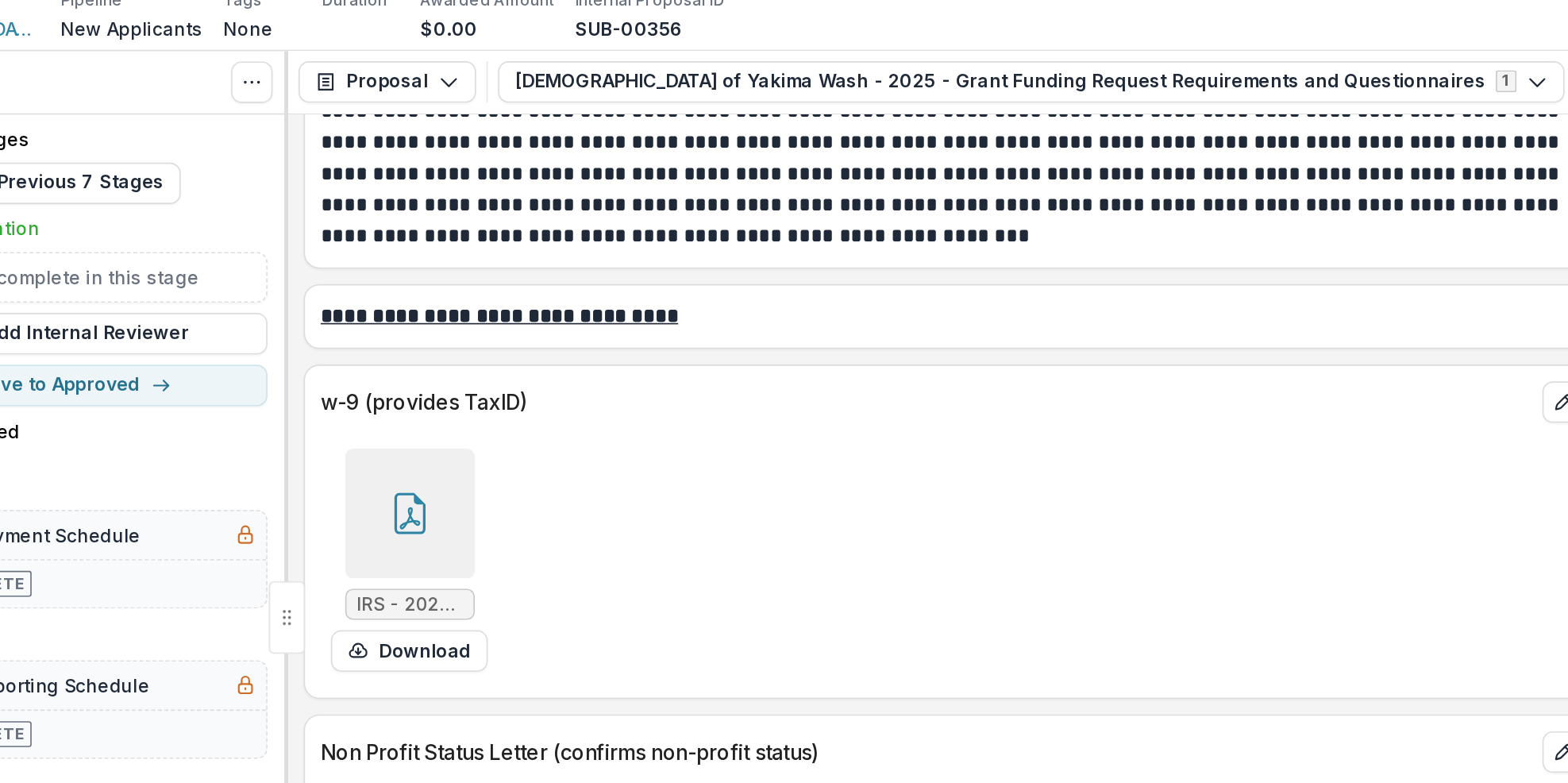
scroll to position [6442, 0]
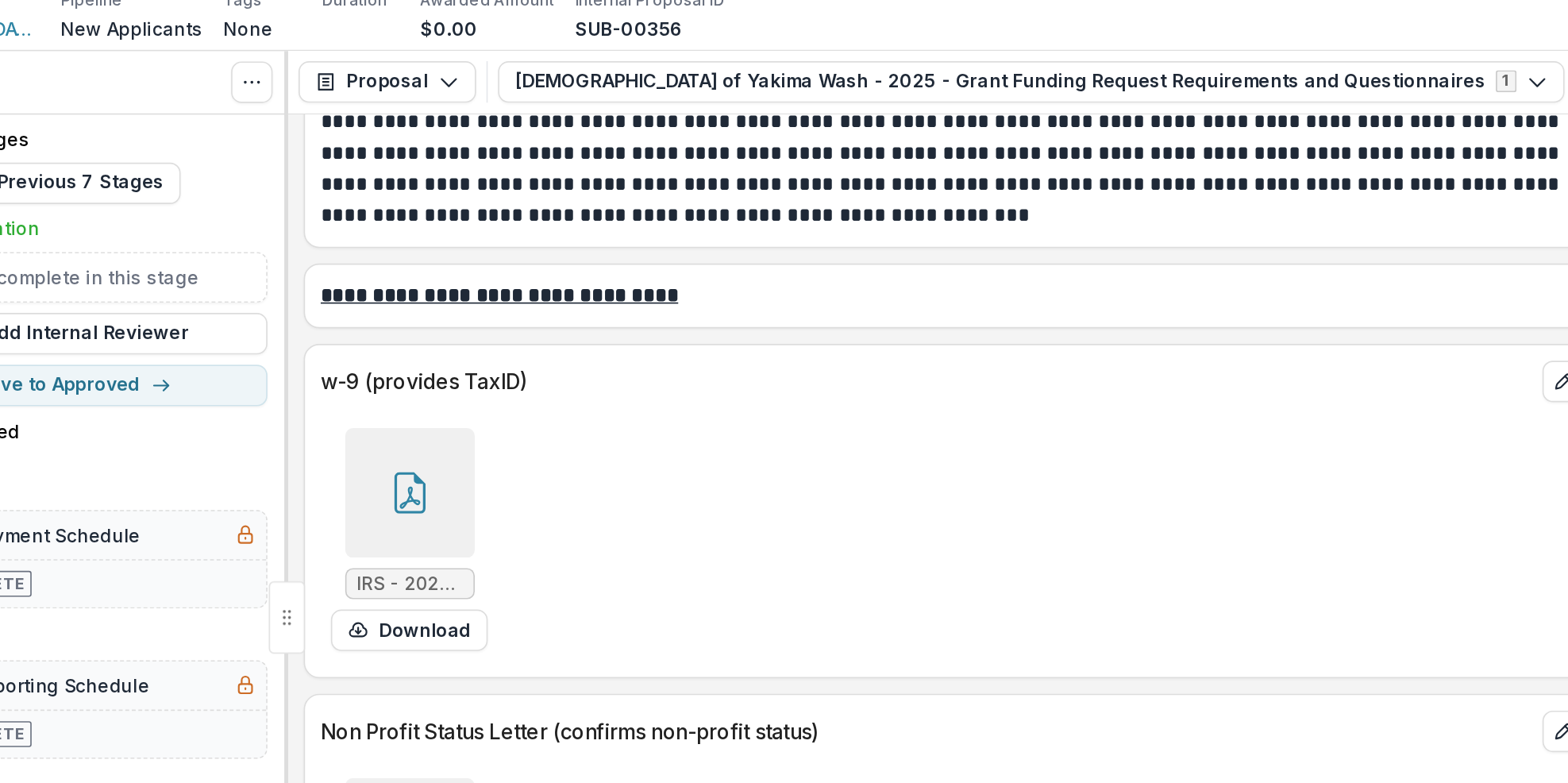
click at [556, 365] on icon at bounding box center [550, 359] width 26 height 26
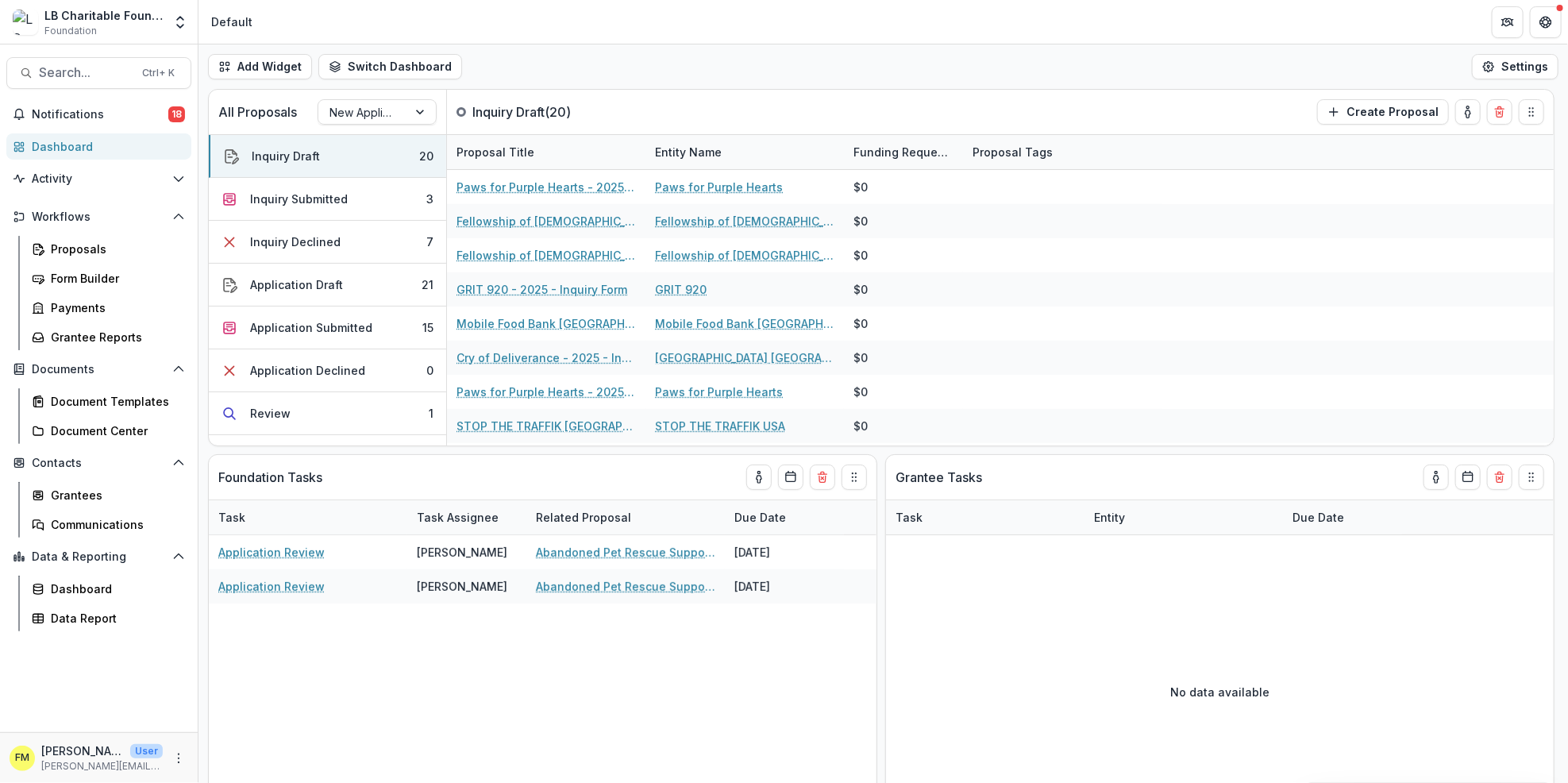
click at [82, 129] on div "Notifications 18 Dashboard Activity Tasks Workflows Proposals Form Builder Paym…" at bounding box center [98, 417] width 198 height 631
click at [409, 159] on button "Inquiry Draft 20" at bounding box center [328, 156] width 238 height 43
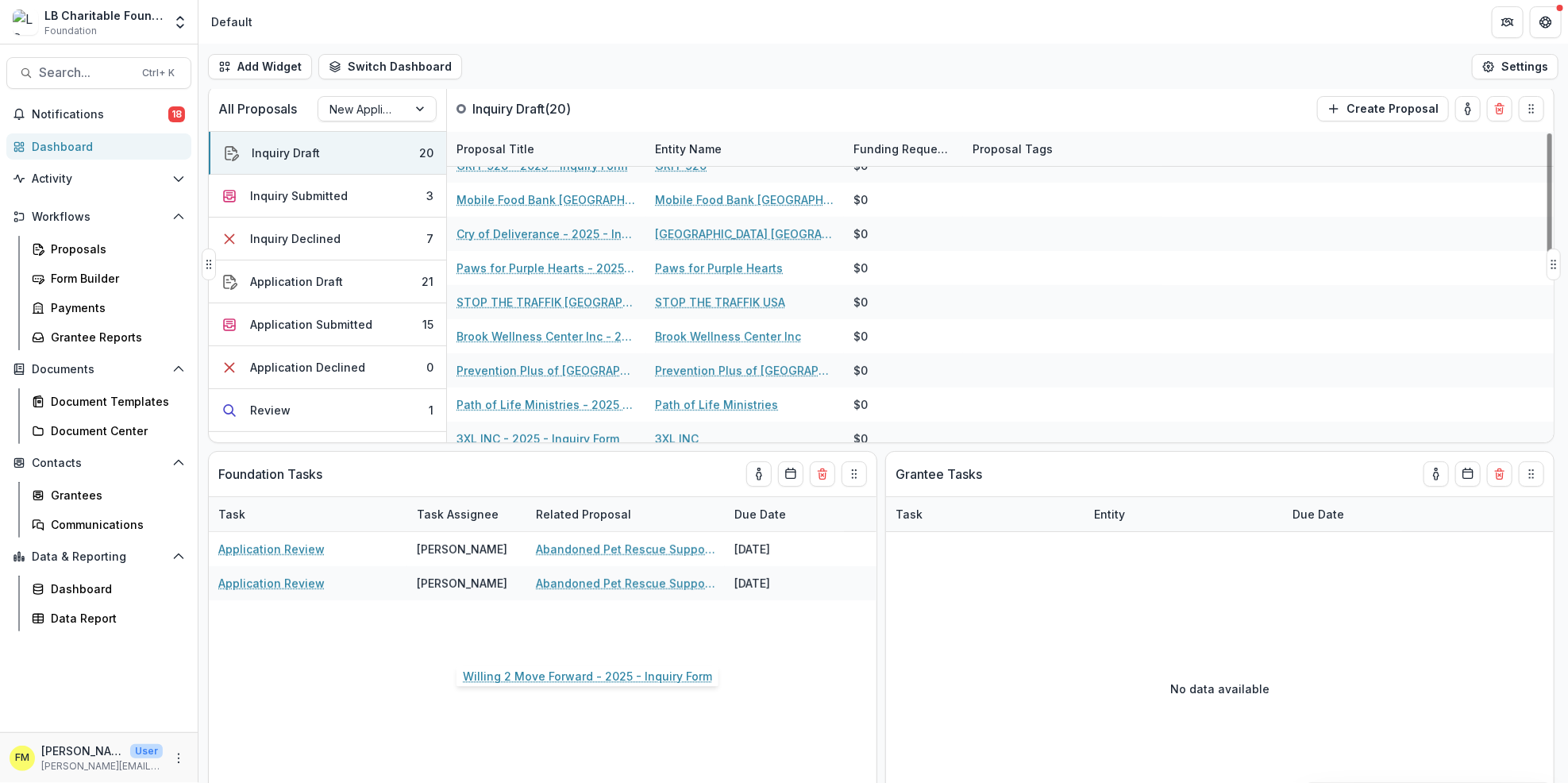
scroll to position [125, 0]
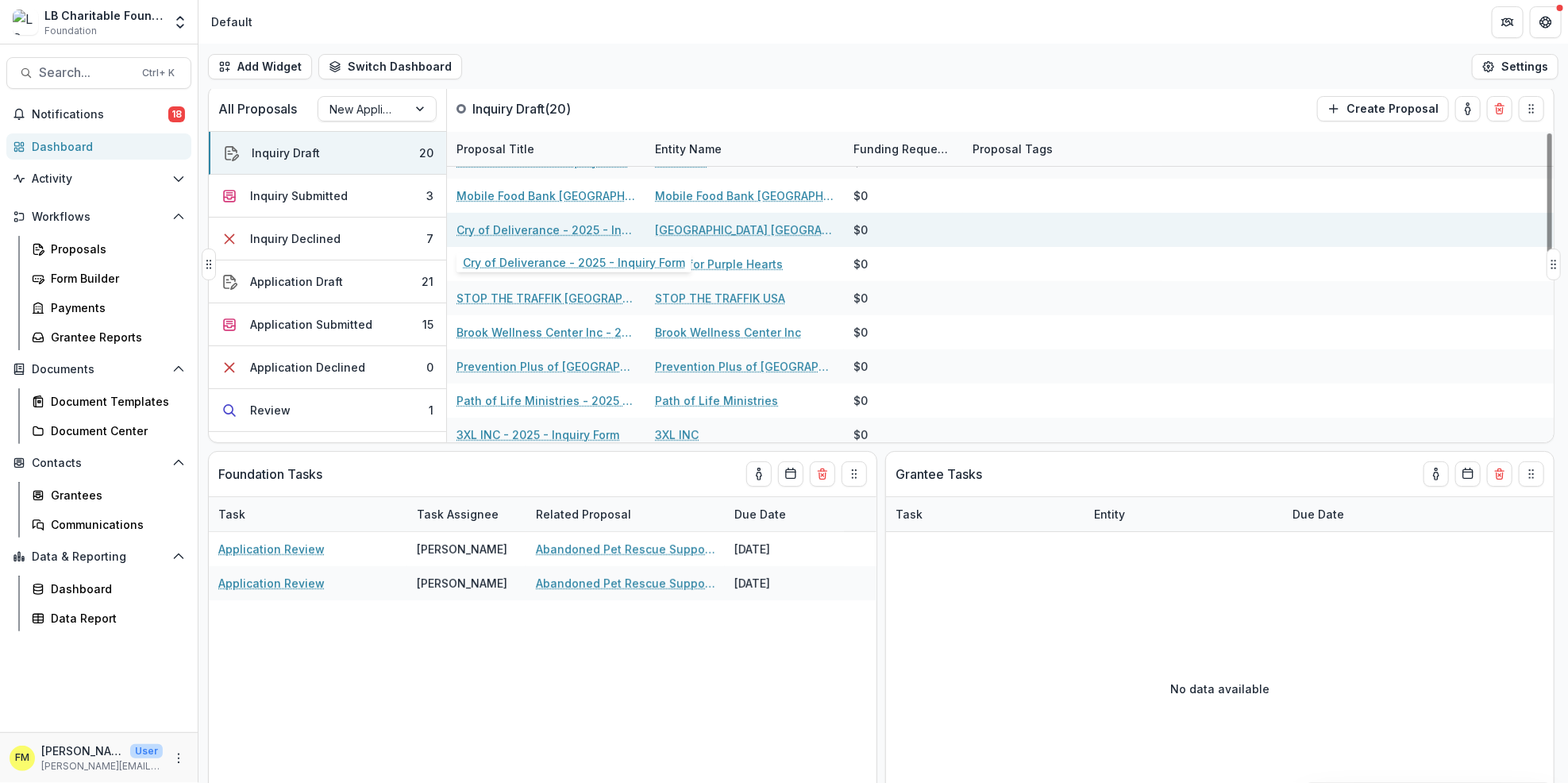
click at [510, 223] on link "Cry of Deliverance - 2025 - Inquiry Form" at bounding box center [545, 230] width 179 height 17
